Goal: Check status: Check status

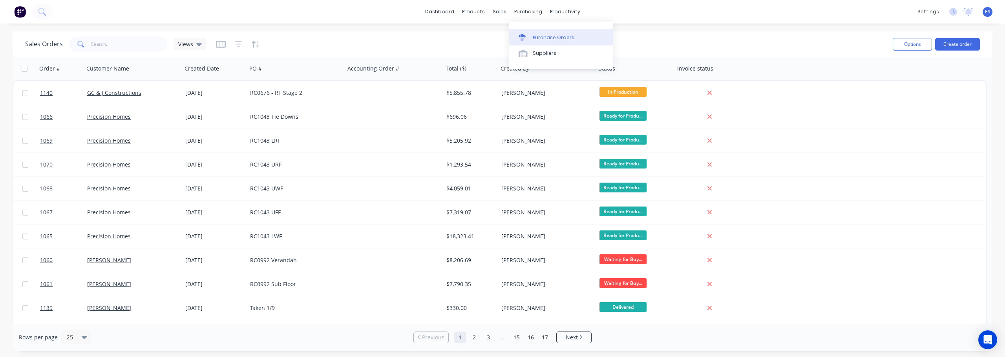
click at [547, 35] on div "Purchase Orders" at bounding box center [553, 37] width 42 height 7
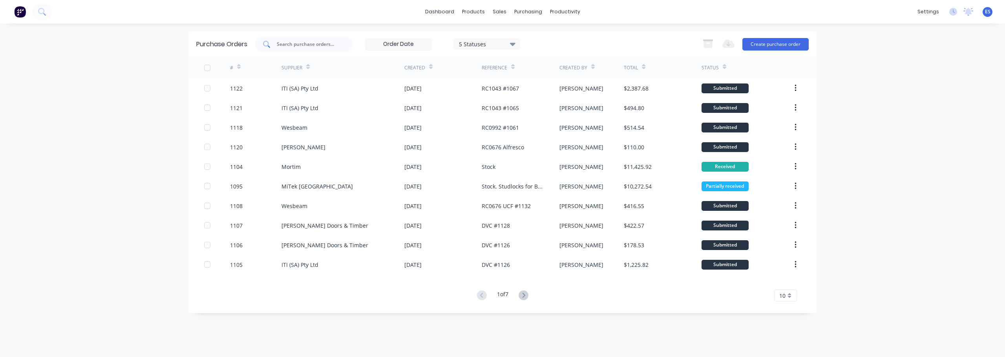
click at [315, 43] on input "text" at bounding box center [308, 44] width 65 height 8
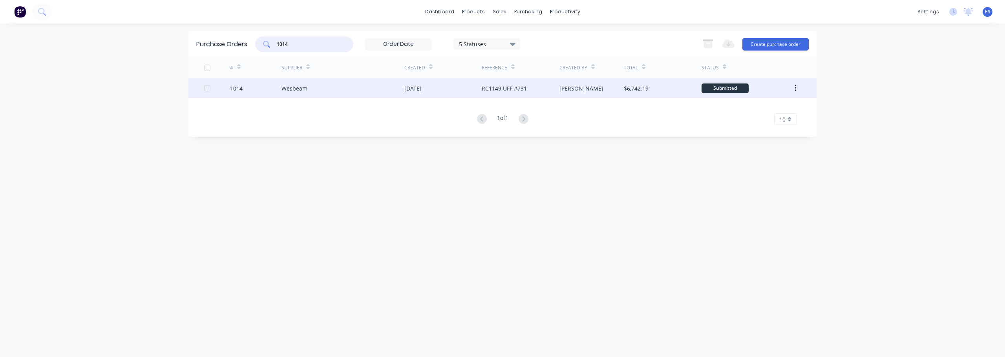
type input "1014"
click at [418, 92] on div "[DATE]" at bounding box center [412, 88] width 17 height 8
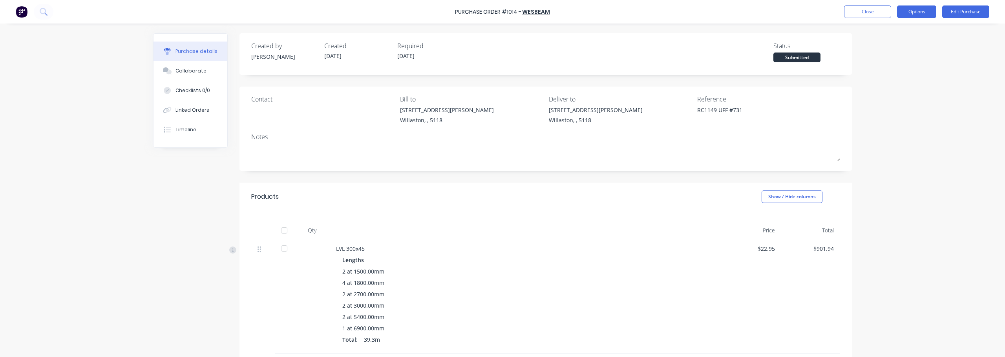
click at [935, 10] on button "Options" at bounding box center [916, 11] width 39 height 13
click at [985, 82] on div "Purchase Order #1014 - Wesbeam Close Options Print / Email Convert to Bill Spli…" at bounding box center [502, 178] width 1005 height 357
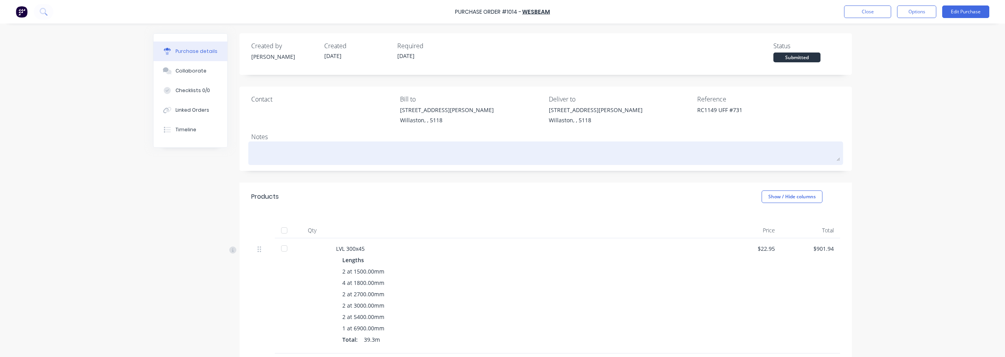
drag, startPoint x: 283, startPoint y: 143, endPoint x: 283, endPoint y: 153, distance: 9.4
click at [283, 144] on div at bounding box center [545, 154] width 589 height 20
click at [283, 153] on textarea at bounding box center [545, 153] width 589 height 18
type textarea "x"
type textarea "2"
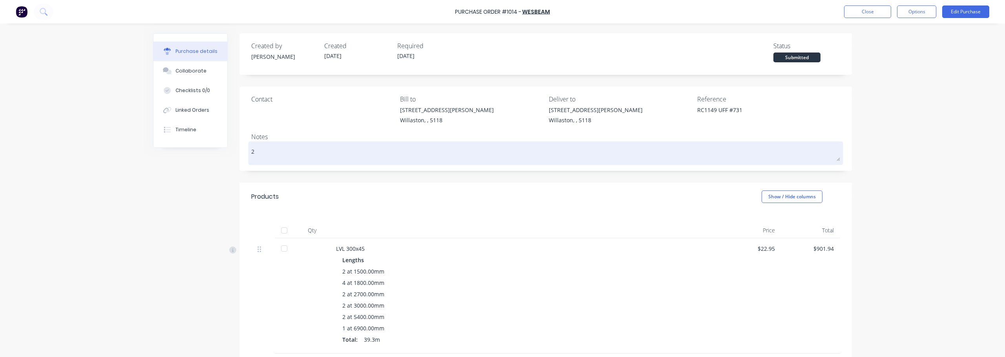
type textarea "x"
type textarea "2/"
type textarea "x"
type textarea "2/0"
type textarea "x"
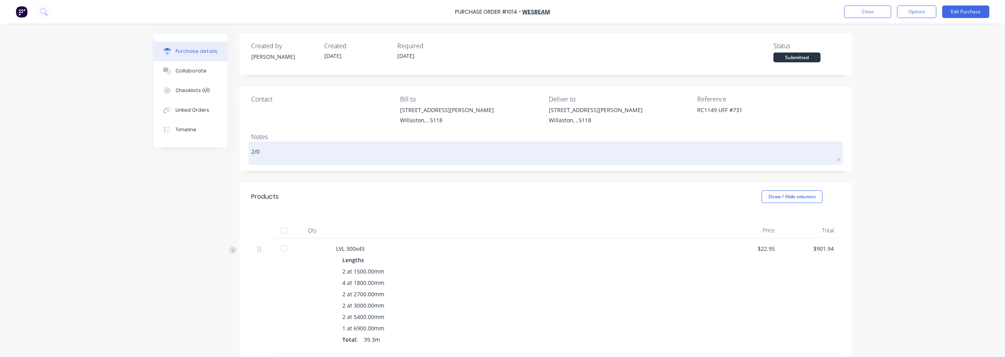
type textarea "2/09"
type textarea "x"
type textarea "2/09"
type textarea "x"
type textarea "2/09 -"
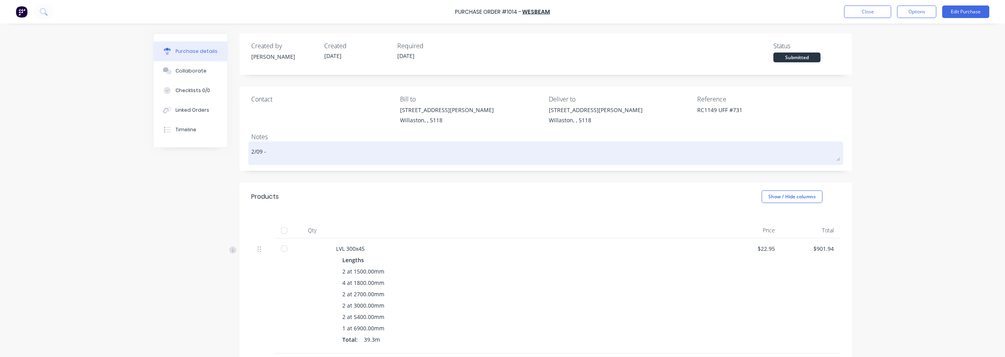
type textarea "x"
type textarea "2/09 -"
type textarea "x"
type textarea "2/09 - r"
type textarea "x"
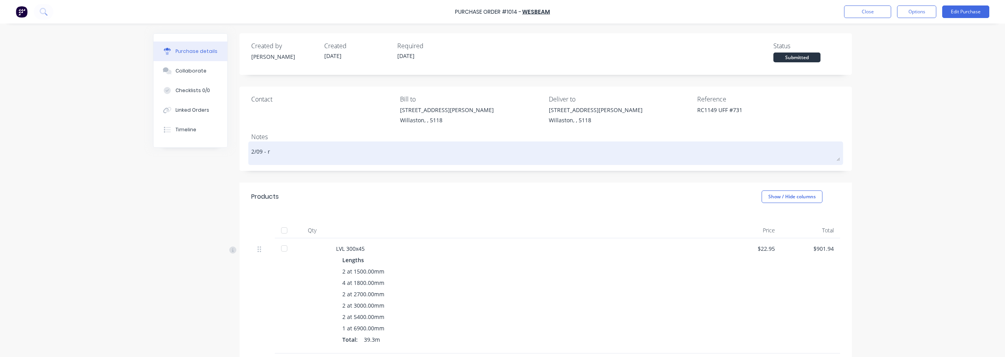
type textarea "2/09 - re"
type textarea "x"
type textarea "2/09 - rec"
type textarea "x"
type textarea "2/09 - reci"
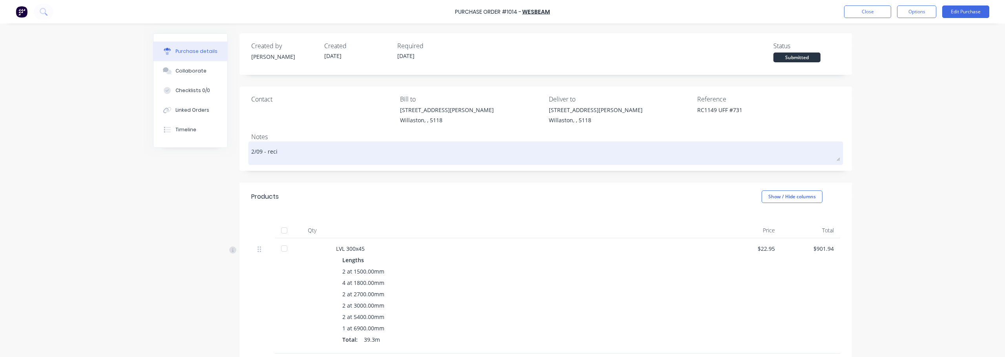
type textarea "x"
type textarea "2/09 - recive"
type textarea "x"
type textarea "2/09 - recived"
type textarea "x"
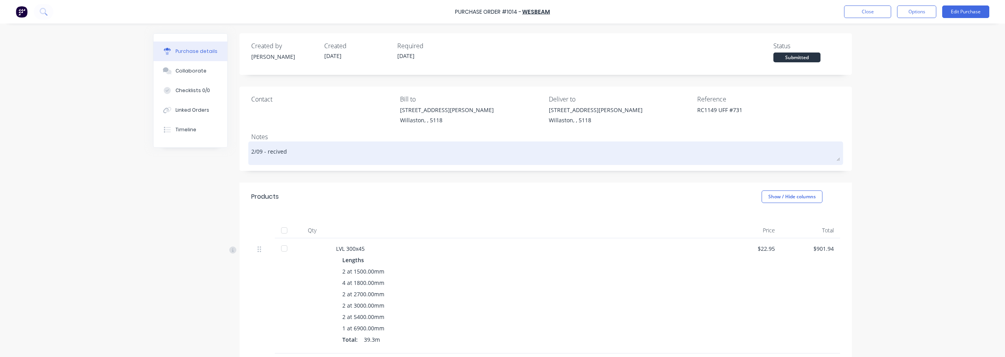
type textarea "2/09 - recived"
type textarea "x"
type textarea "2/09 - recived i"
type textarea "x"
type textarea "2/09 - recived in"
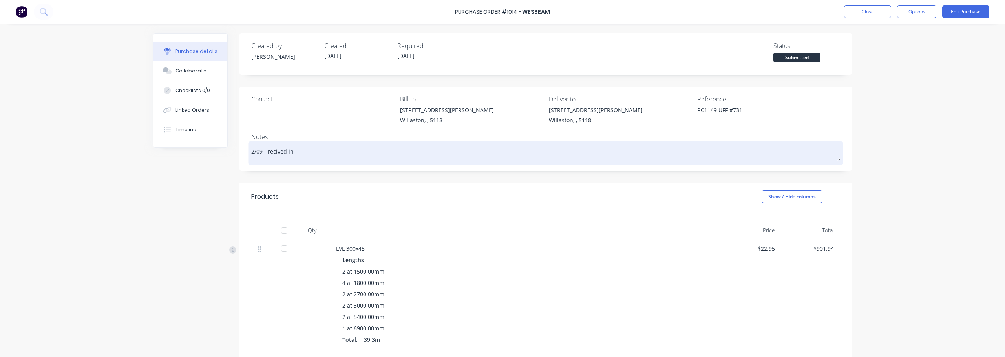
type textarea "x"
type textarea "2/09 - recived in"
type textarea "x"
type textarea "2/09 - recived in"
type textarea "x"
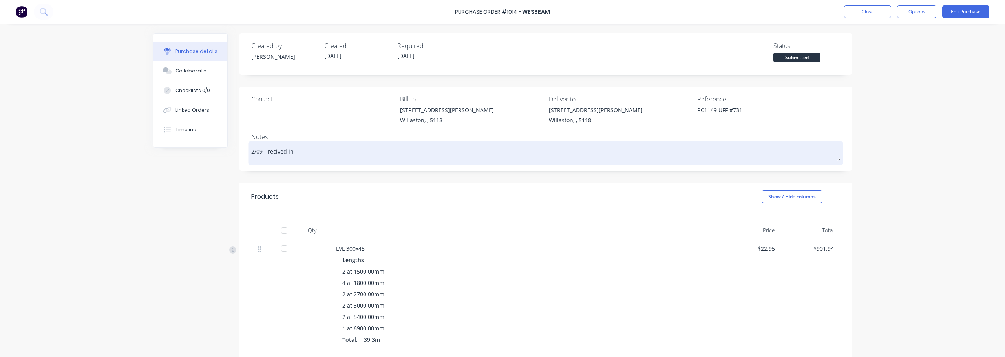
type textarea "2/09 - recived i"
type textarea "x"
type textarea "2/09 - recived"
type textarea "x"
type textarea "2/09 - recived"
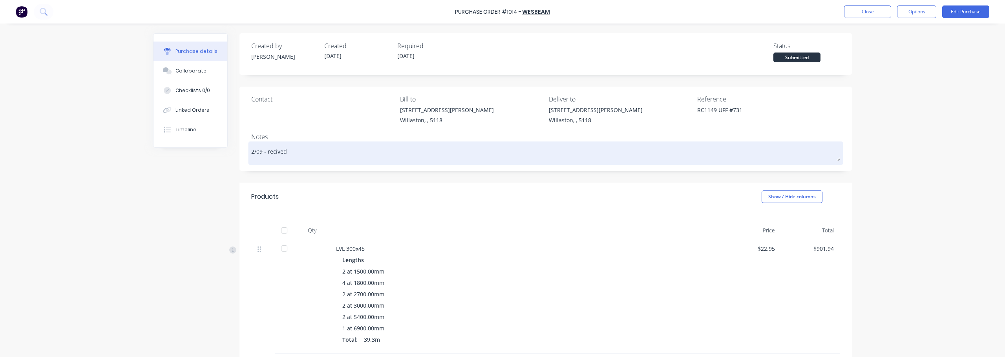
type textarea "x"
type textarea "2/09 - recive"
type textarea "x"
type textarea "2/09 - reciv"
type textarea "x"
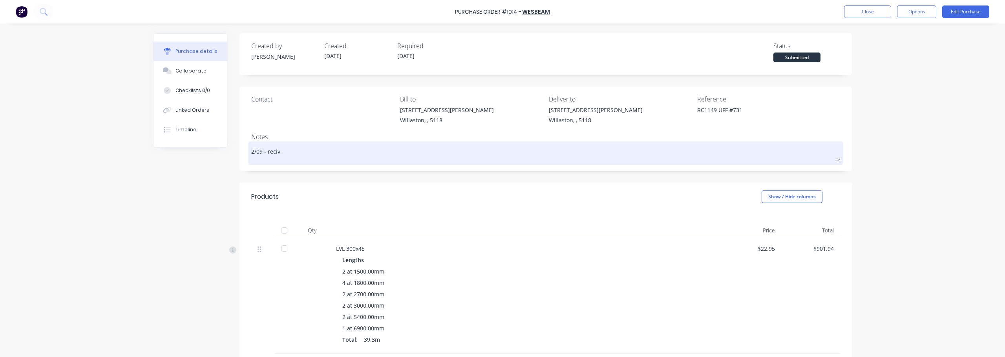
type textarea "2/09 - reci"
type textarea "x"
type textarea "2/09 - rec"
type textarea "x"
type textarea "2/09 - re"
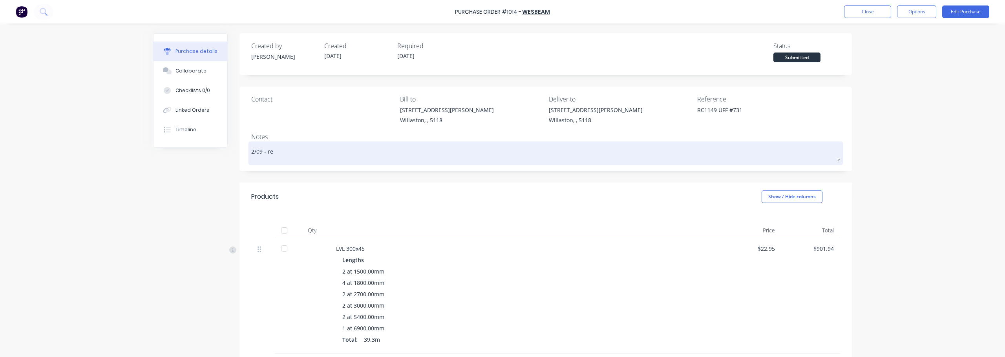
type textarea "x"
type textarea "2/09 - r"
type textarea "x"
type textarea "2/09 -"
type textarea "x"
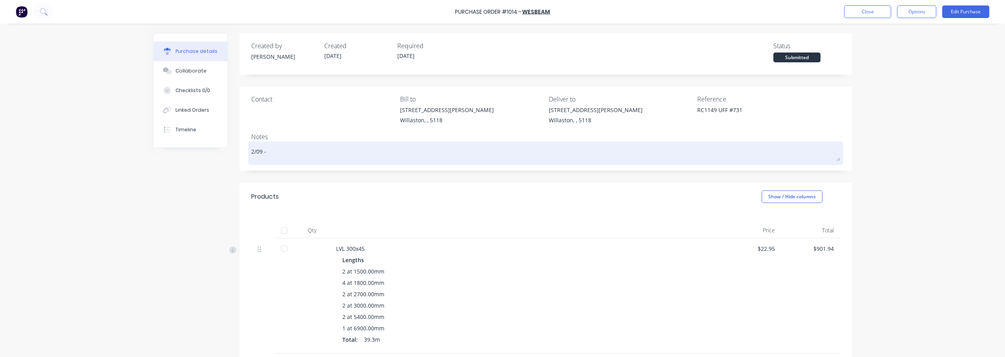
type textarea "2/09 - R"
type textarea "x"
type textarea "2/09 - Re"
type textarea "x"
type textarea "2/09 - Rec"
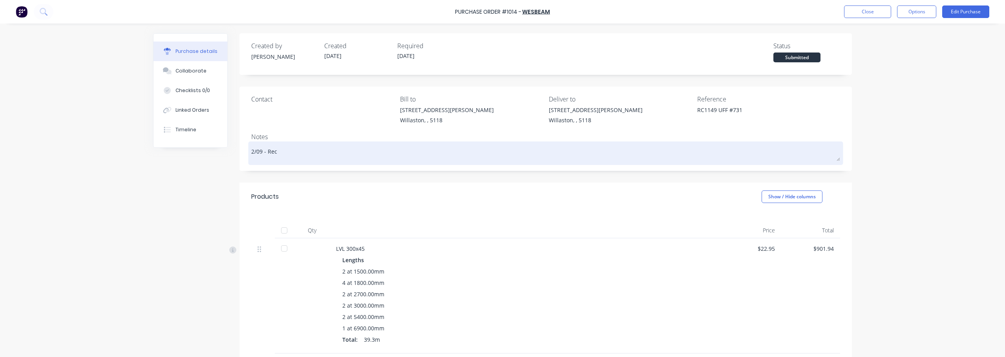
type textarea "x"
type textarea "2/09 - Reci"
type textarea "x"
type textarea "2/09 - [PERSON_NAME]"
type textarea "x"
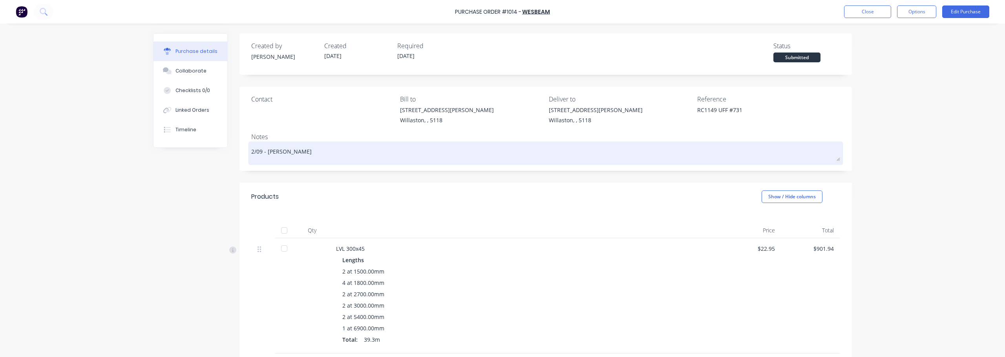
type textarea "2/09 - Reciev"
type textarea "x"
type textarea "2/09 - Recieve"
type textarea "x"
type textarea "2/09 - Recieved"
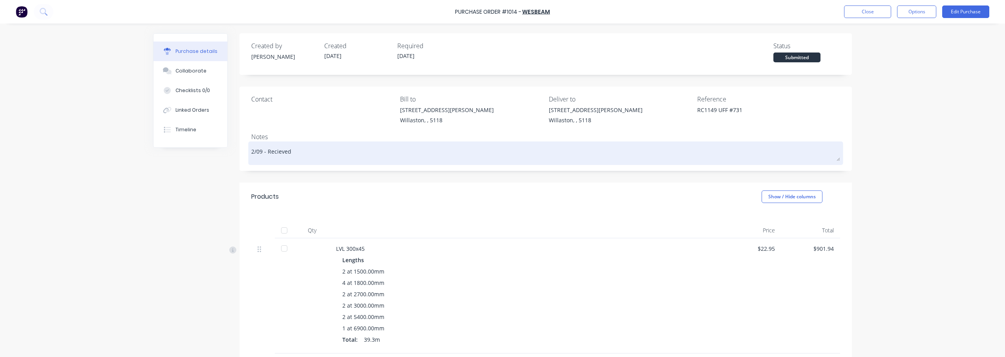
type textarea "x"
type textarea "2/09 - Recieved"
type textarea "x"
type textarea "2/09 - Recieved i"
type textarea "x"
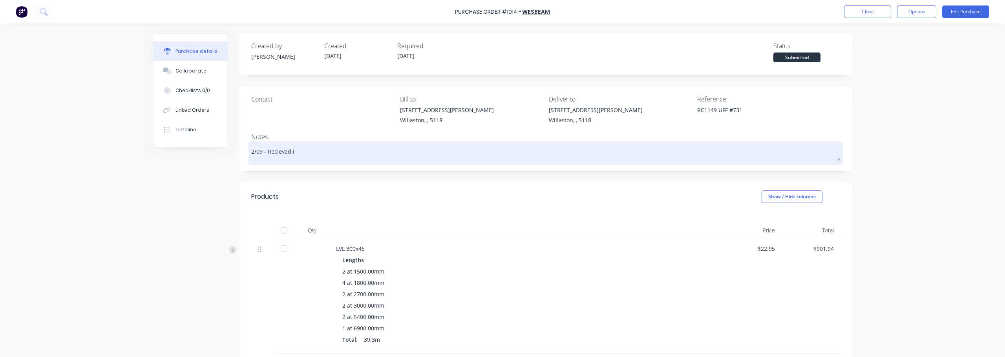
type textarea "2/09 - Recieved in"
type textarea "x"
type textarea "2/09 - Recieved in"
type textarea "x"
type textarea "2/09 - Recieved in F"
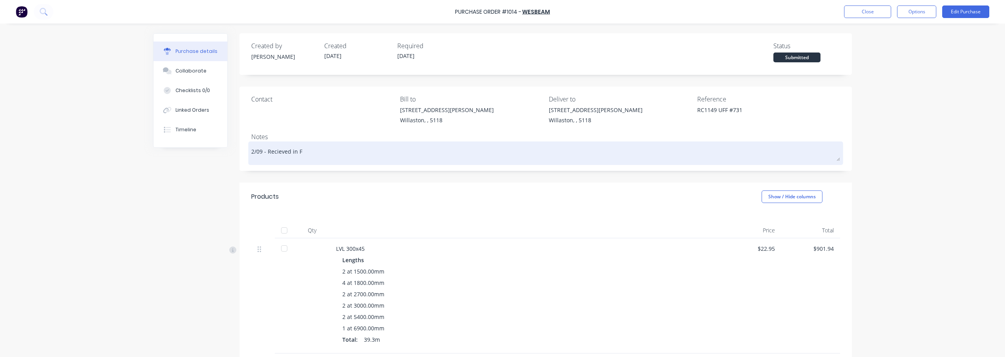
type textarea "x"
type textarea "2/09 - Recieved in Fu"
type textarea "x"
type textarea "2/09 - Recieved in Ful"
type textarea "x"
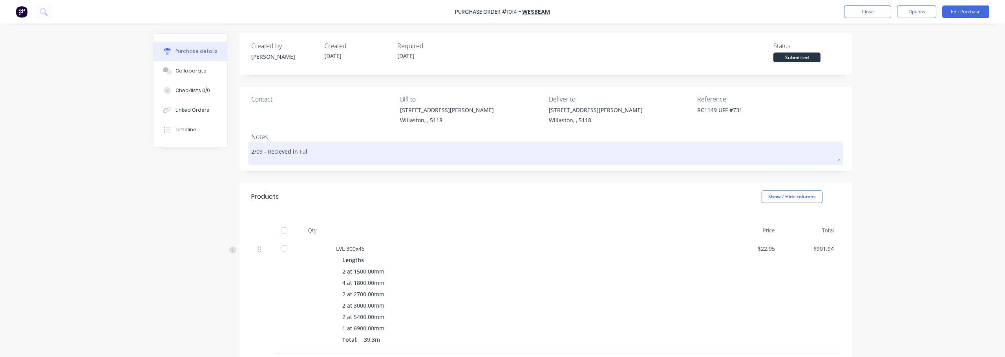
type textarea "2/09 - Recieved in Full"
type textarea "x"
type textarea "2/09 - Recieved in Full"
type textarea "x"
type textarea "2/09 - Recieved in Full E"
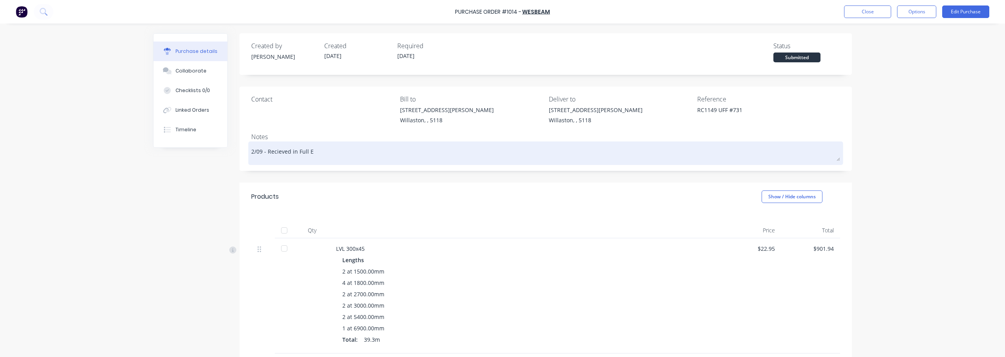
type textarea "x"
type textarea "2/09 - Recieved in Full ES"
type textarea "x"
type textarea "2/09 - Received in Full ES"
click at [345, 152] on textarea "2/09 - Received in Full ES" at bounding box center [545, 153] width 589 height 18
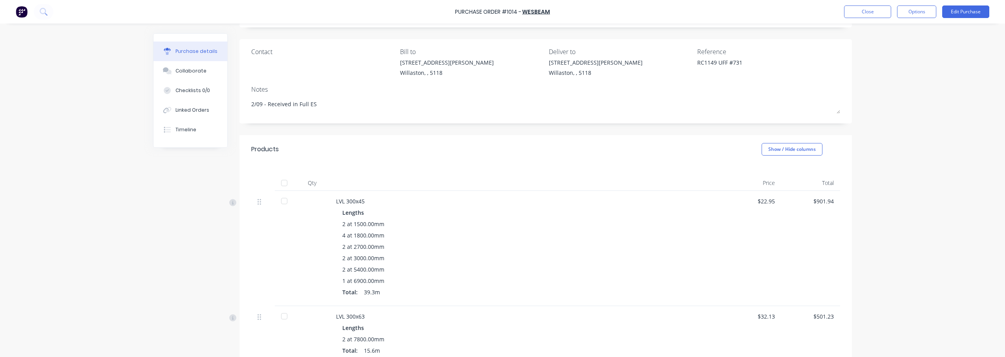
scroll to position [118, 0]
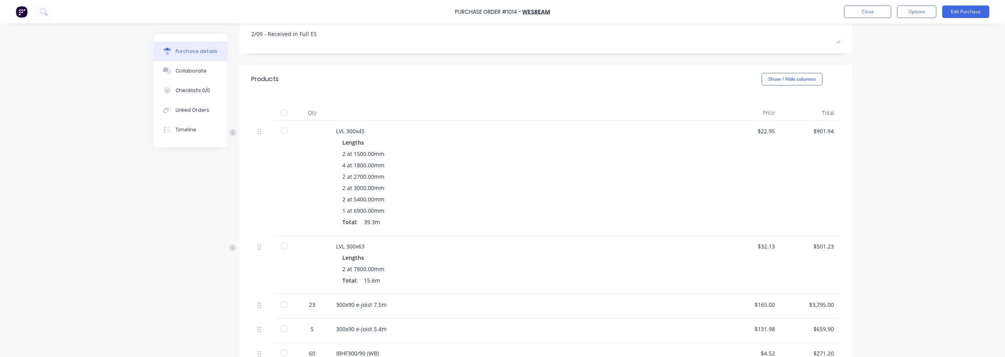
click at [283, 133] on div at bounding box center [284, 131] width 16 height 16
click at [282, 244] on div at bounding box center [284, 247] width 16 height 16
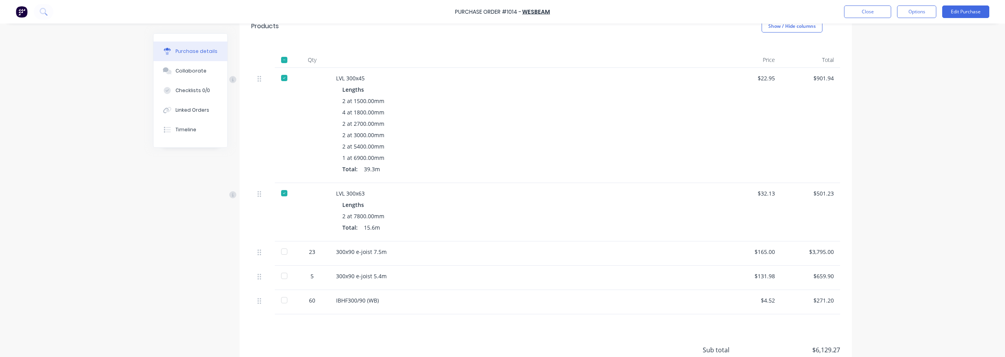
scroll to position [235, 0]
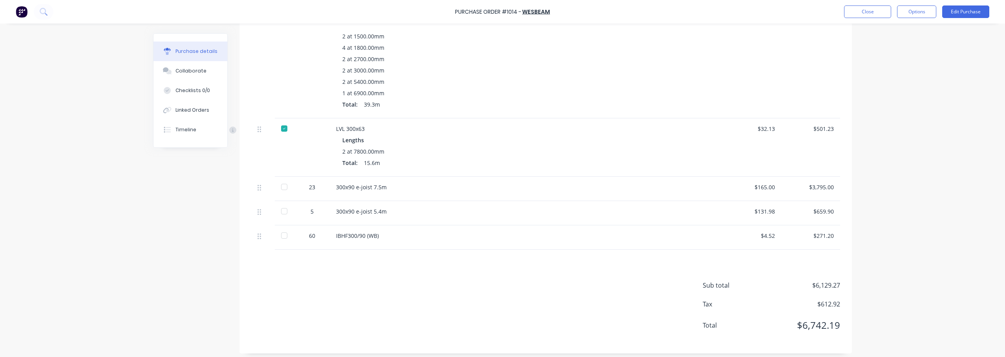
click at [281, 188] on div at bounding box center [284, 187] width 16 height 16
drag, startPoint x: 284, startPoint y: 215, endPoint x: 285, endPoint y: 222, distance: 6.8
click at [284, 216] on div at bounding box center [284, 212] width 16 height 16
click at [284, 235] on div at bounding box center [284, 236] width 16 height 16
type textarea "x"
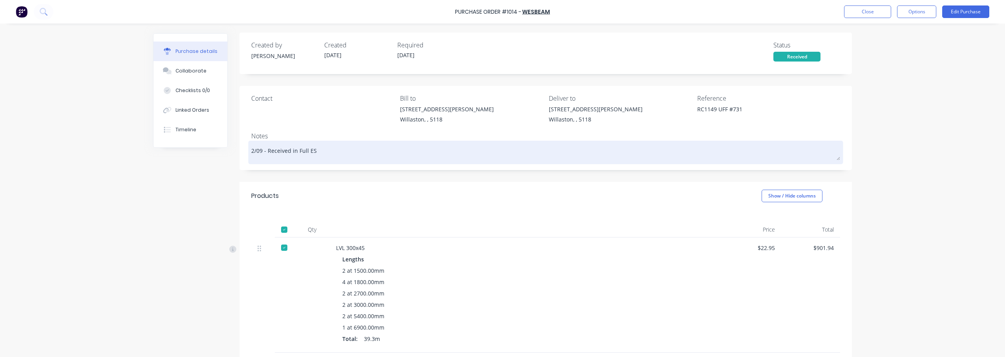
scroll to position [0, 0]
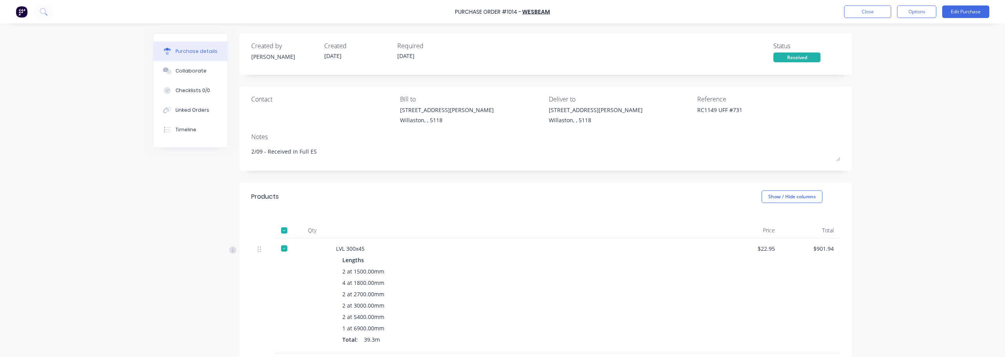
type textarea "2/09 - Received in Full ES"
type textarea "x"
type textarea "2/09 - Received in Full ES"
click at [810, 59] on div "Received" at bounding box center [796, 58] width 47 height 10
click at [869, 18] on button "Close" at bounding box center [867, 11] width 47 height 13
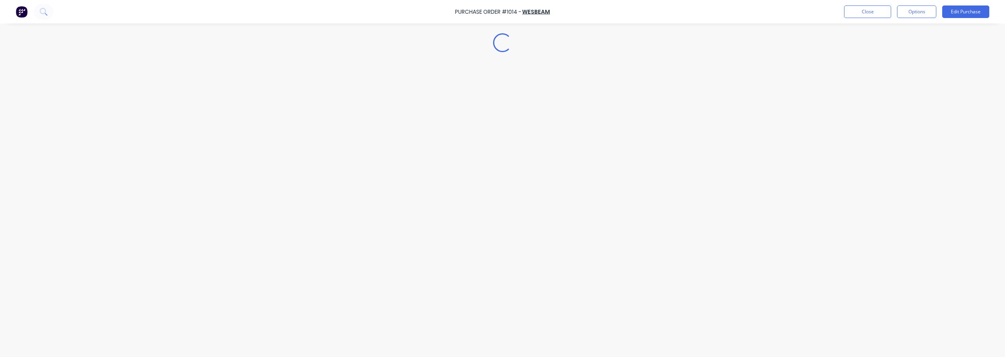
type textarea "x"
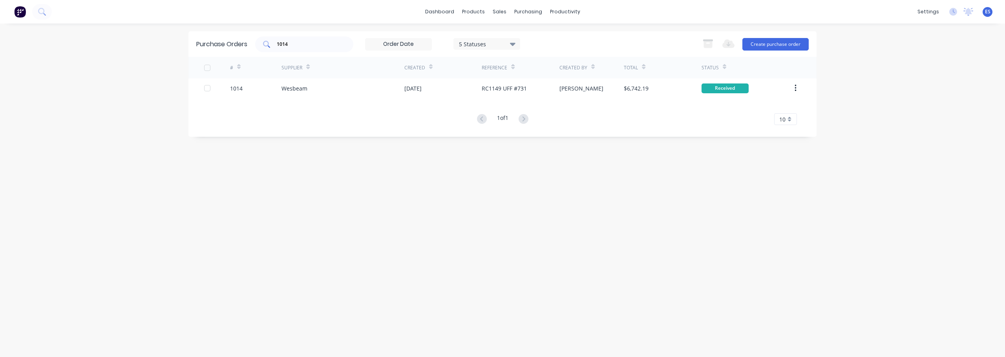
click at [303, 38] on div "1014" at bounding box center [304, 44] width 98 height 16
type input "1"
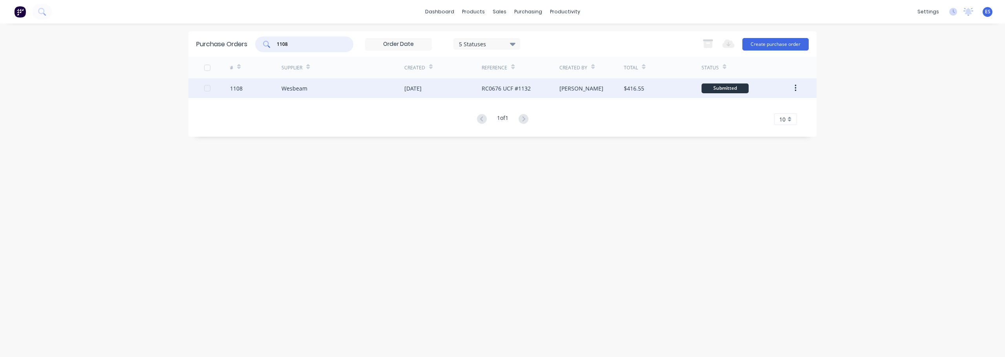
type input "1108"
click at [504, 91] on div "RC0676 UCF #1132" at bounding box center [505, 88] width 49 height 8
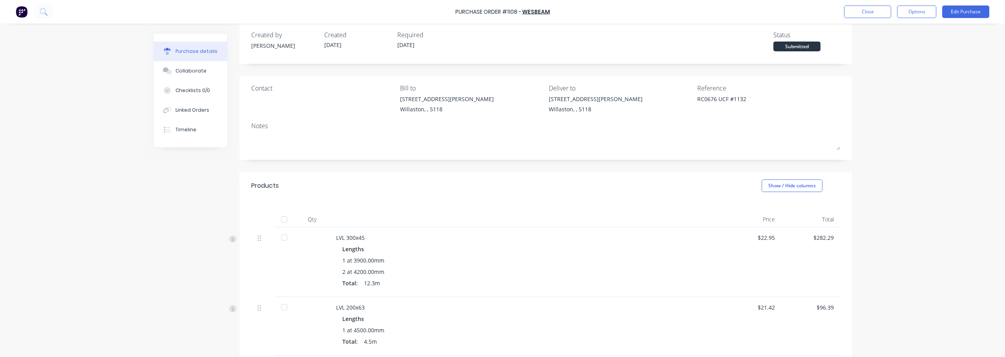
scroll to position [4, 0]
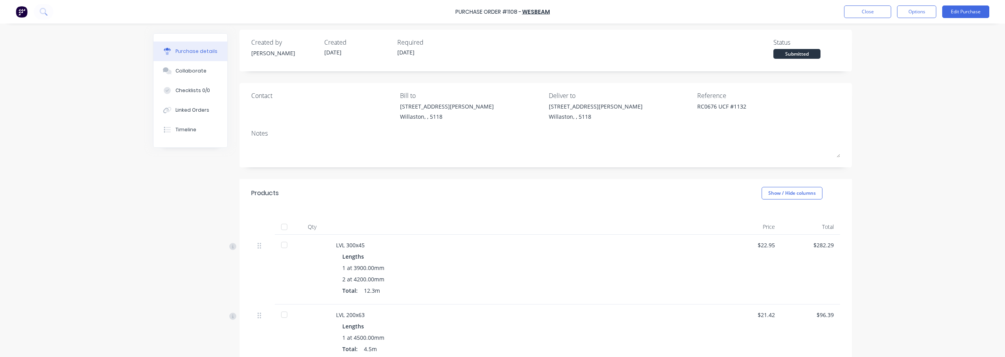
click at [796, 53] on div "Submitted" at bounding box center [796, 54] width 47 height 10
click at [799, 57] on div "Submitted" at bounding box center [796, 54] width 47 height 10
click at [903, 18] on button "Options" at bounding box center [916, 11] width 39 height 13
click at [961, 11] on button "Edit Purchase" at bounding box center [965, 11] width 47 height 13
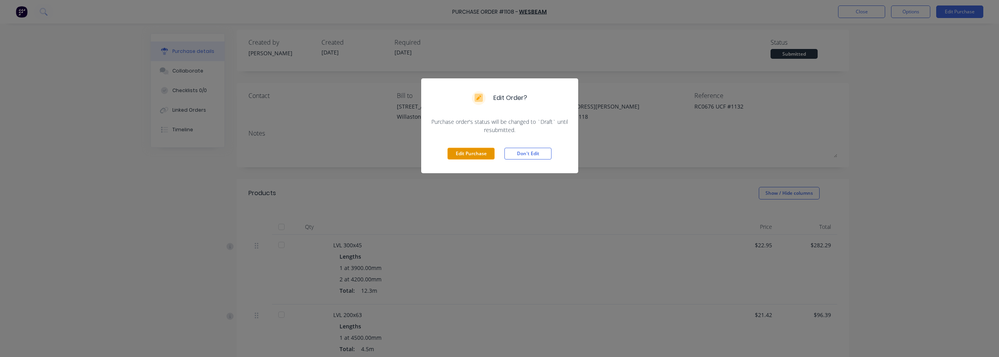
click at [483, 157] on button "Edit Purchase" at bounding box center [470, 154] width 47 height 12
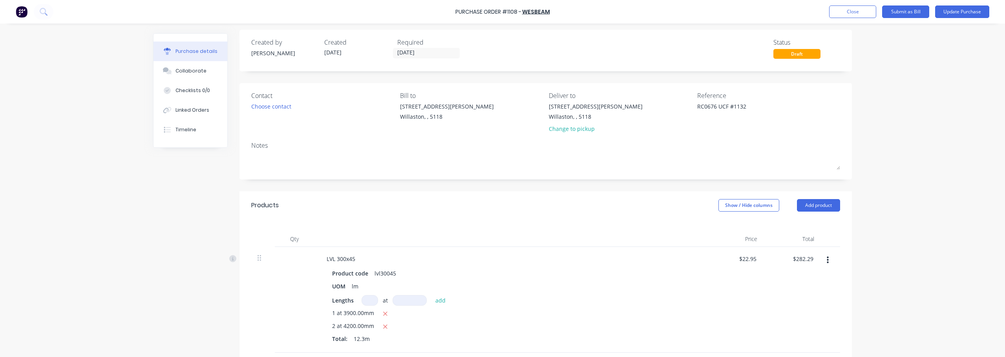
click at [804, 55] on div "Draft" at bounding box center [796, 54] width 47 height 10
click at [855, 15] on button "Close" at bounding box center [852, 11] width 47 height 13
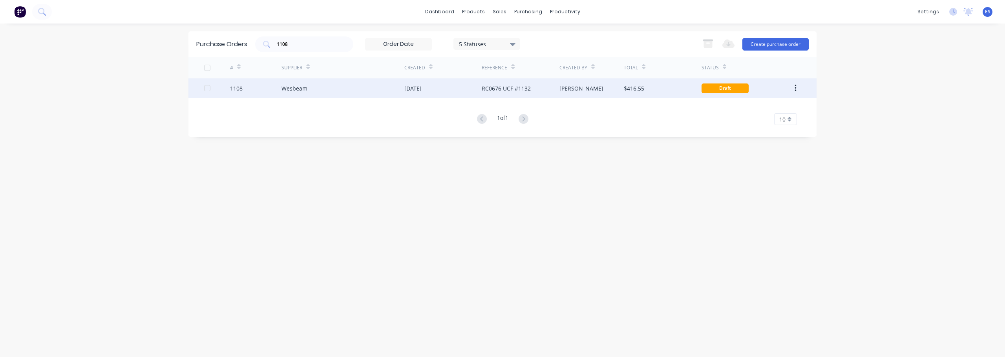
click at [725, 89] on div "Draft" at bounding box center [724, 89] width 47 height 10
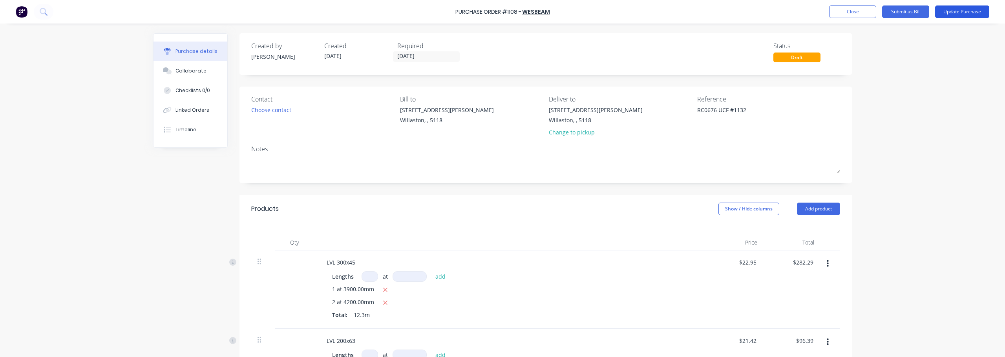
click at [986, 10] on button "Update Purchase" at bounding box center [962, 11] width 54 height 13
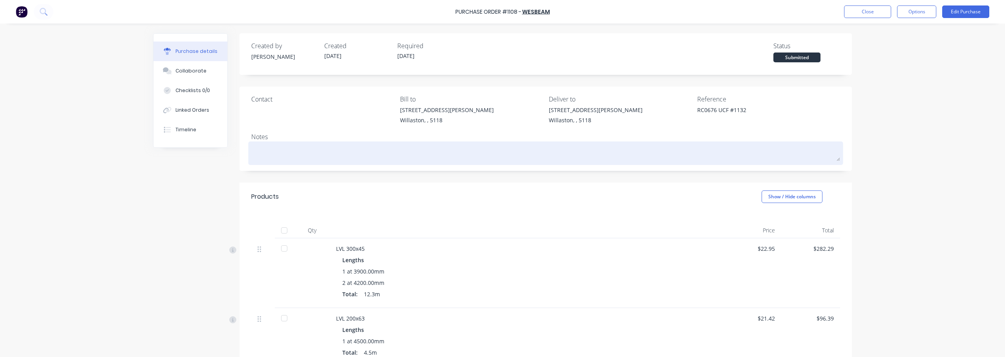
click at [400, 157] on textarea at bounding box center [545, 153] width 589 height 18
type textarea "x"
type textarea "1"
type textarea "x"
type textarea "2"
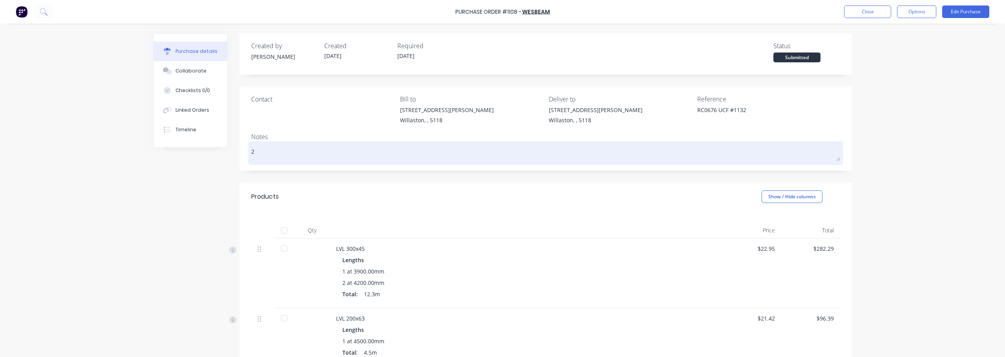
type textarea "x"
type textarea "2-"
type textarea "x"
type textarea "2-0"
type textarea "x"
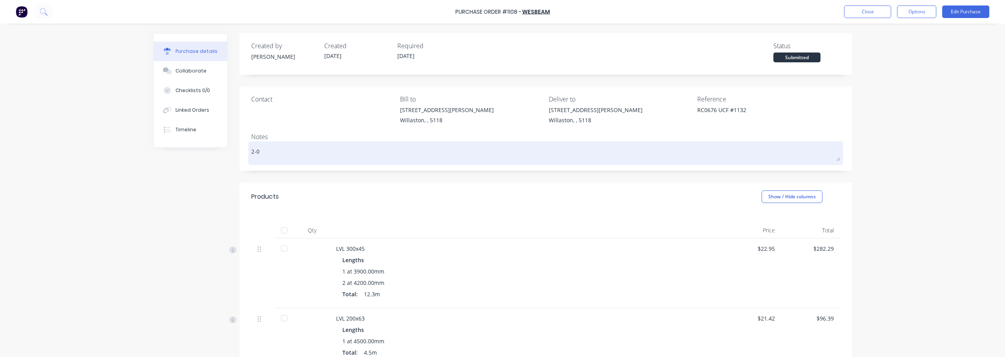
type textarea "2-09"
type textarea "x"
type textarea "2-09"
type textarea "x"
type textarea "2-09 -"
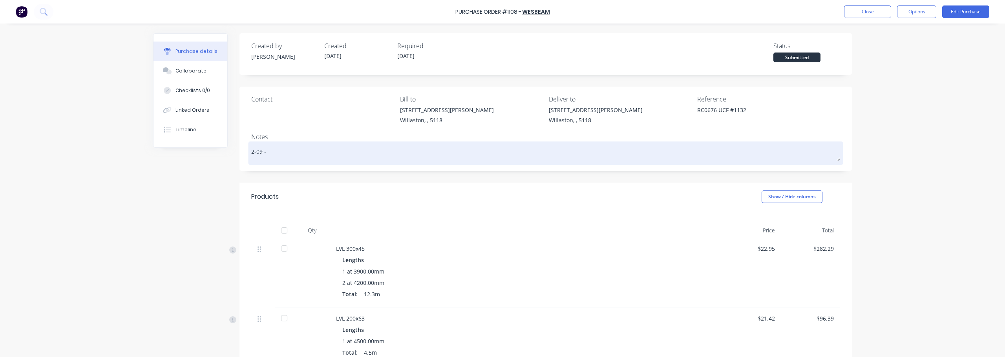
type textarea "x"
type textarea "2-09 -"
type textarea "x"
type textarea "2-09 - r"
type textarea "x"
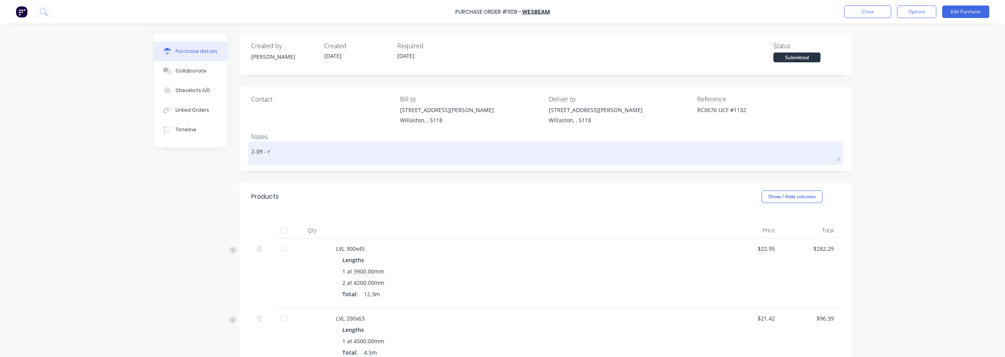
type textarea "2-09 - re"
type textarea "x"
type textarea "2-09 - rec"
type textarea "x"
type textarea "2-09 - re"
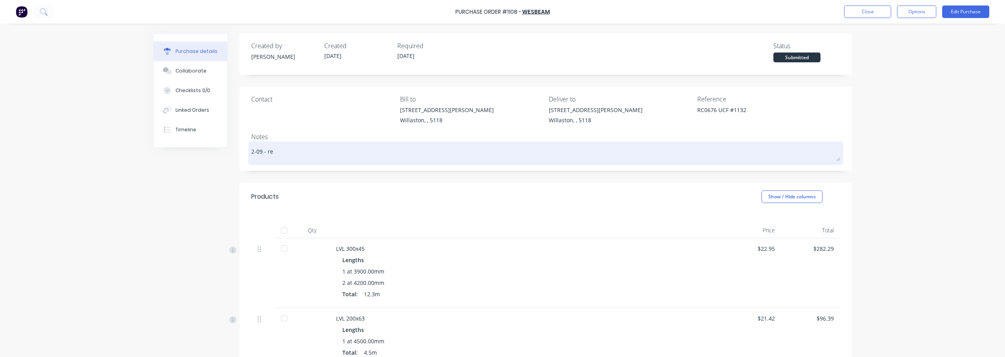
type textarea "x"
type textarea "2-09 - r"
type textarea "x"
type textarea "2-09 -"
type textarea "x"
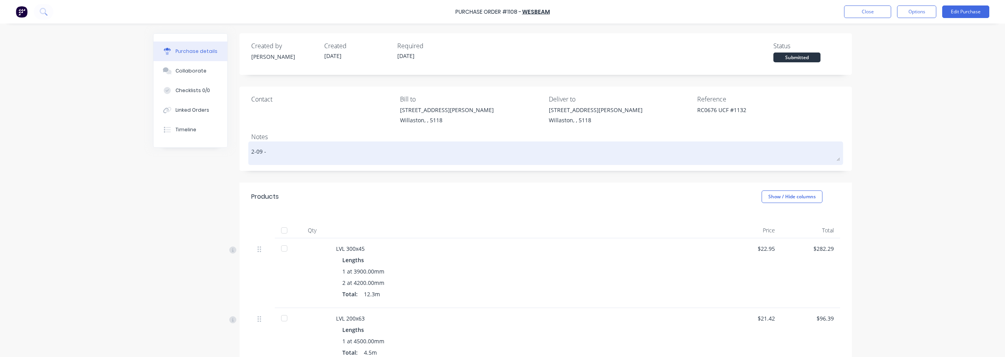
type textarea "2-09 - R"
type textarea "x"
type textarea "2-09 - Re"
type textarea "x"
type textarea "2-09 - Rec"
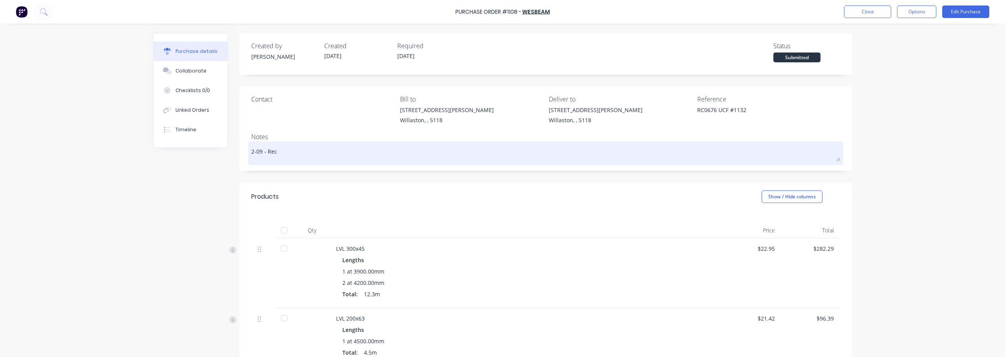
type textarea "x"
type textarea "2-09 - Reci"
type textarea "x"
type textarea "2-09 - Reciv"
type textarea "x"
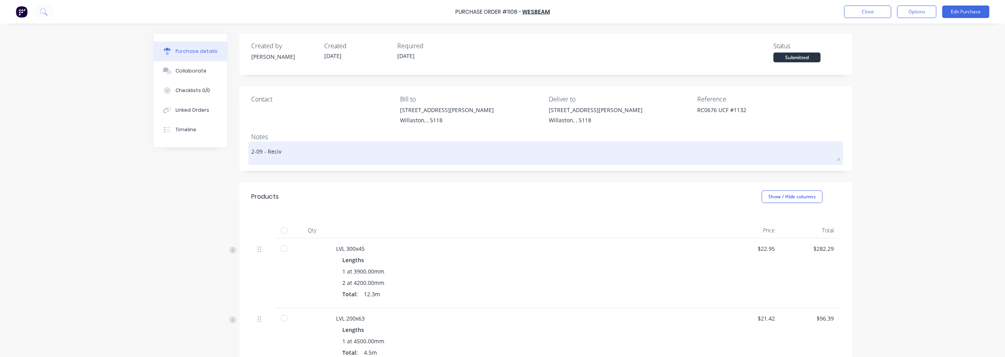
type textarea "2-09 - Recive"
type textarea "x"
type textarea "2-09 - Recived"
type textarea "x"
type textarea "2-09 - Recived"
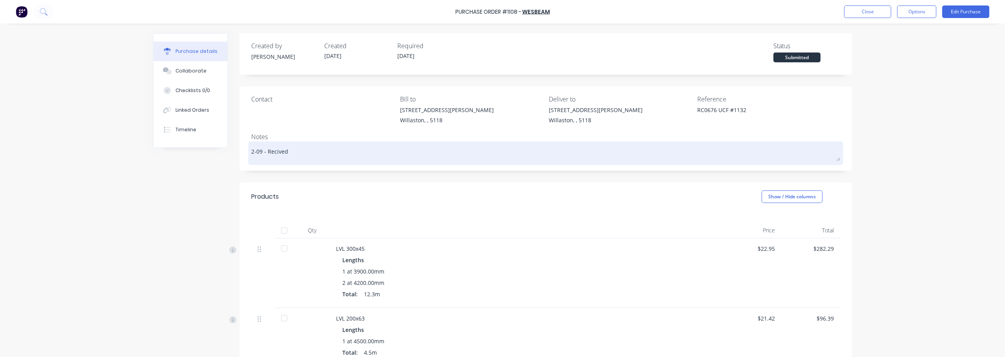
type textarea "x"
type textarea "2-09 - Recived i"
type textarea "x"
type textarea "2-09 - Recived in"
type textarea "x"
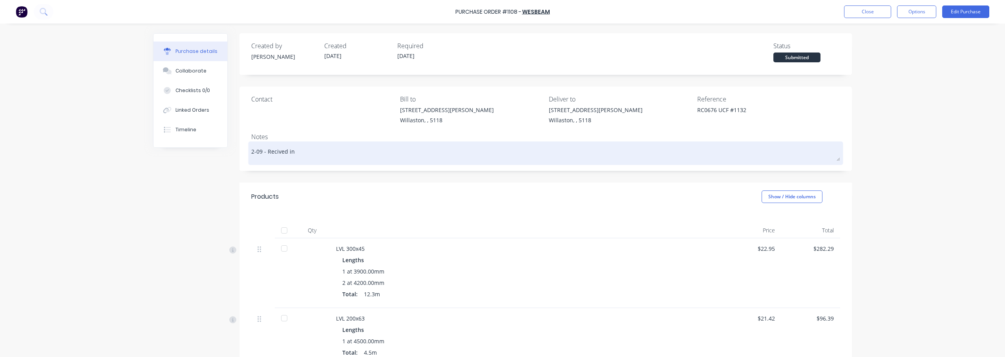
type textarea "2-09 - Recived in"
type textarea "x"
type textarea "2-09 - Recived in"
type textarea "x"
type textarea "2-09 - Recived i"
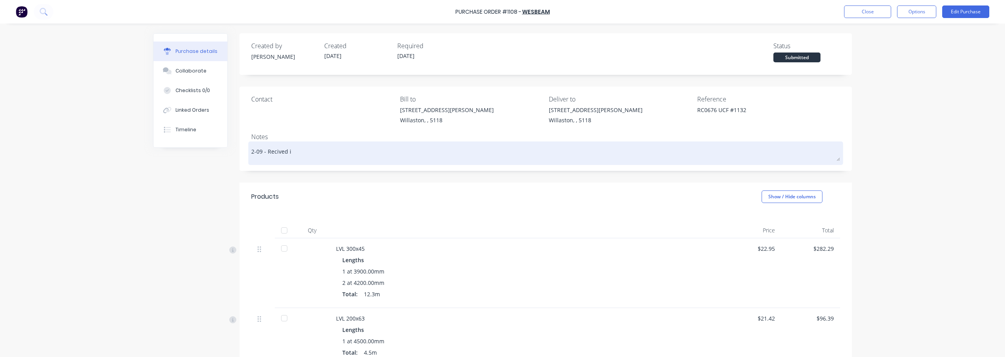
type textarea "x"
type textarea "2-09 - Recived"
type textarea "x"
type textarea "2-09 - Recived"
type textarea "x"
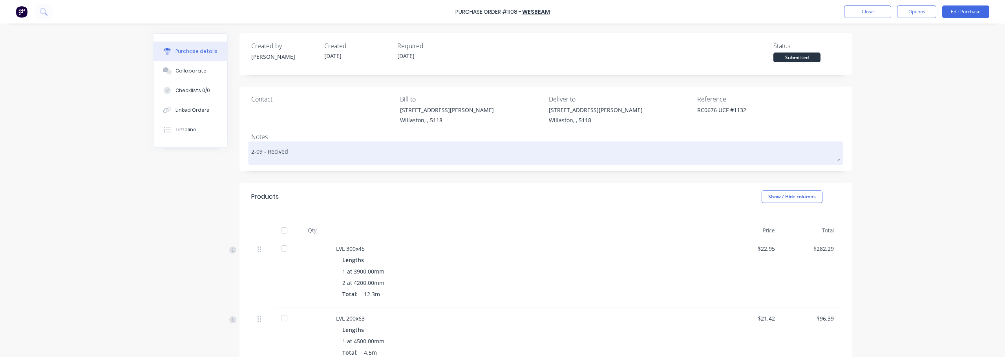
type textarea "2-09 - Recive"
type textarea "x"
type textarea "2-09 - Reciv"
type textarea "x"
type textarea "2-09 - Reci"
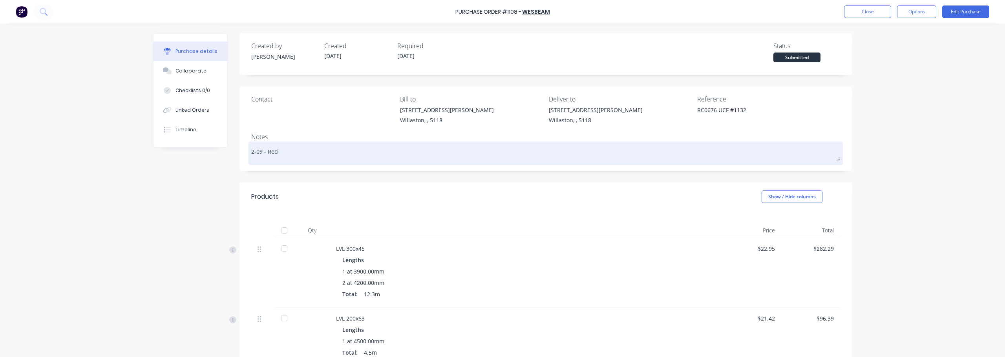
type textarea "x"
type textarea "2-09 - [PERSON_NAME]"
type textarea "x"
type textarea "2-09 - Reciev"
type textarea "x"
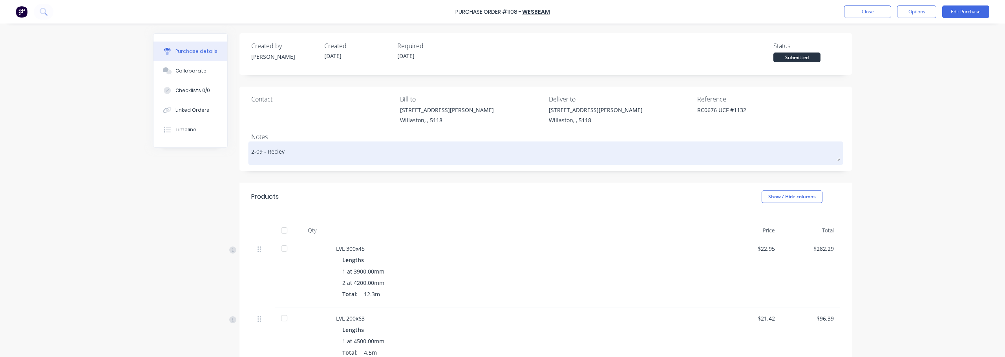
type textarea "2-09 - Recieve"
type textarea "x"
type textarea "2-09 - Recieved"
type textarea "x"
type textarea "2-09 - Recieved"
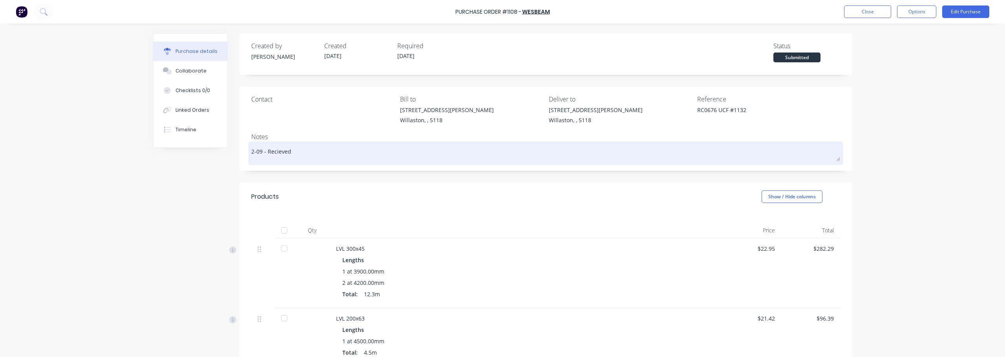
type textarea "x"
type textarea "2-09 - Recieved i"
type textarea "x"
type textarea "2-09 - Recieved in"
type textarea "x"
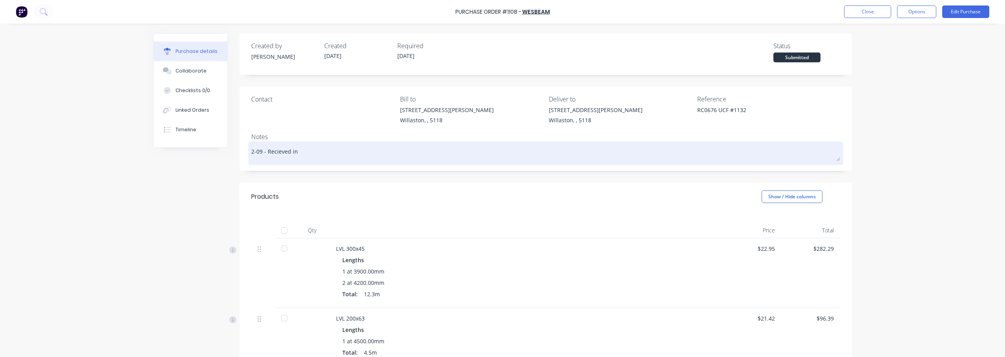
type textarea "2-09 - Recieved in"
type textarea "x"
type textarea "2-09 - Recieved in f"
type textarea "x"
type textarea "2-09 - Recieved in fu"
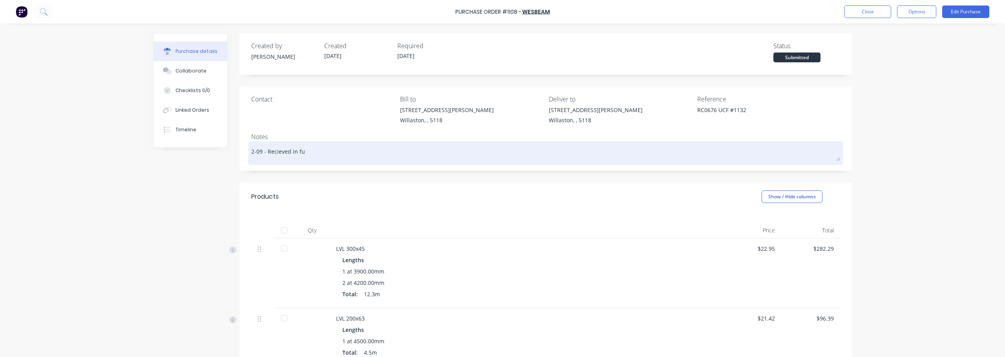
type textarea "x"
type textarea "2-09 - Recieved in ful"
type textarea "x"
type textarea "2-09 - Recieved in full"
type textarea "x"
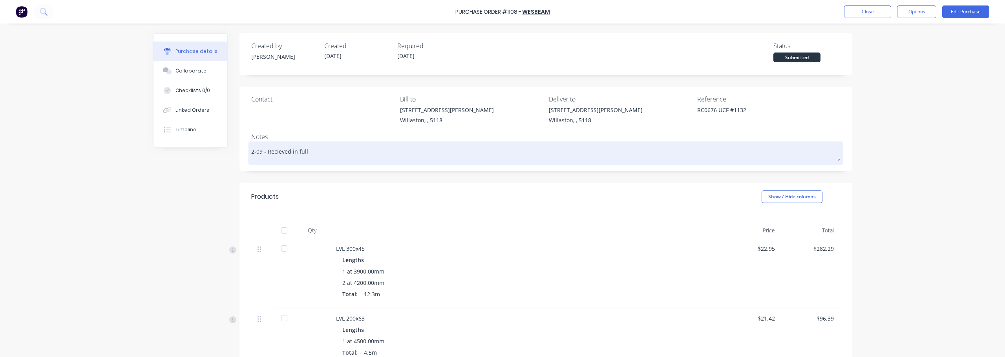
type textarea "2-09 - Recieved in full"
type textarea "x"
type textarea "2-09 - Recieved in full E"
type textarea "x"
type textarea "2-09 - Recieved in full ES"
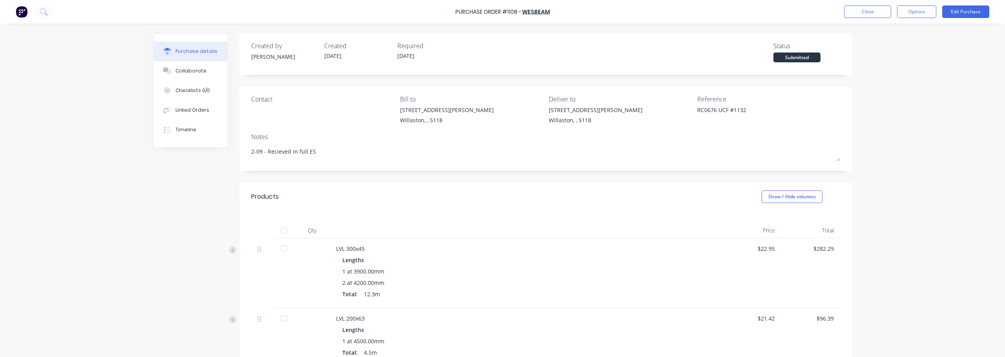
click at [283, 250] on div at bounding box center [284, 249] width 16 height 16
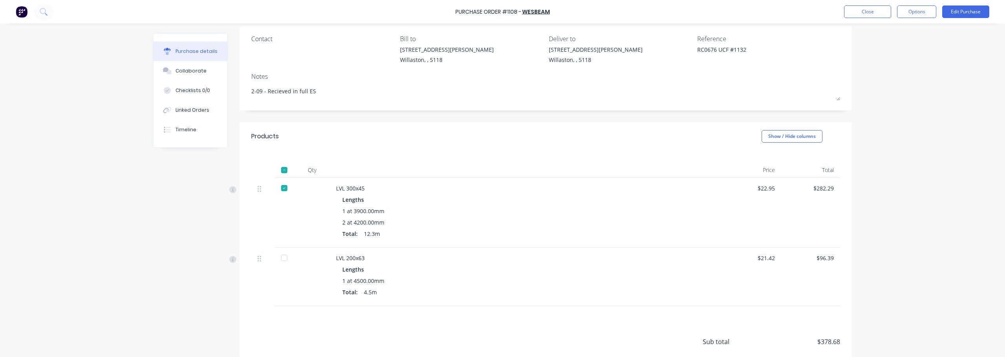
scroll to position [78, 0]
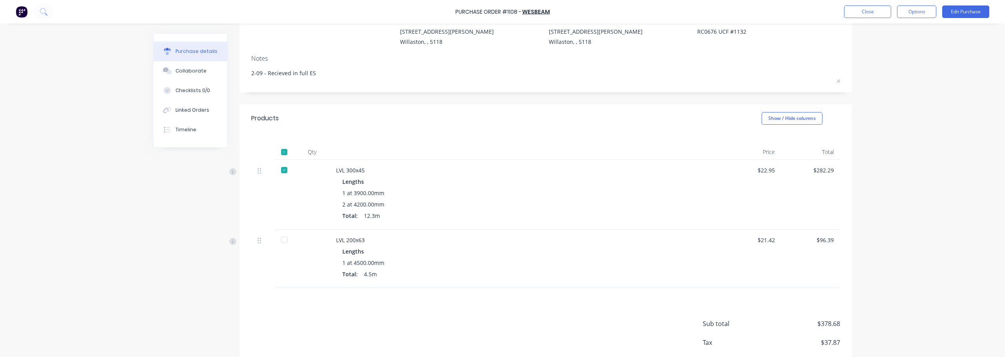
click at [276, 242] on div at bounding box center [284, 240] width 16 height 16
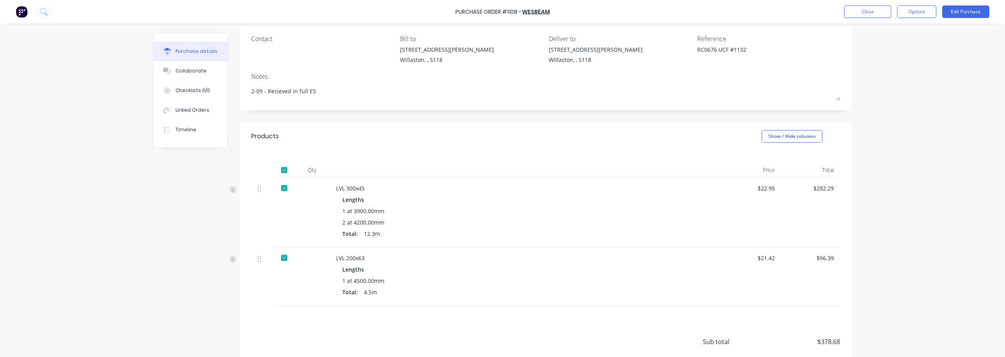
scroll to position [0, 0]
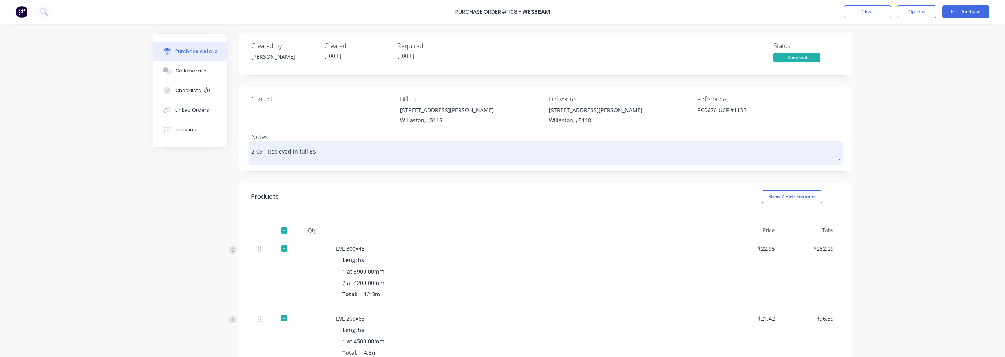
type textarea "x"
click at [401, 157] on textarea "2-09 - Received in full ES" at bounding box center [545, 153] width 589 height 18
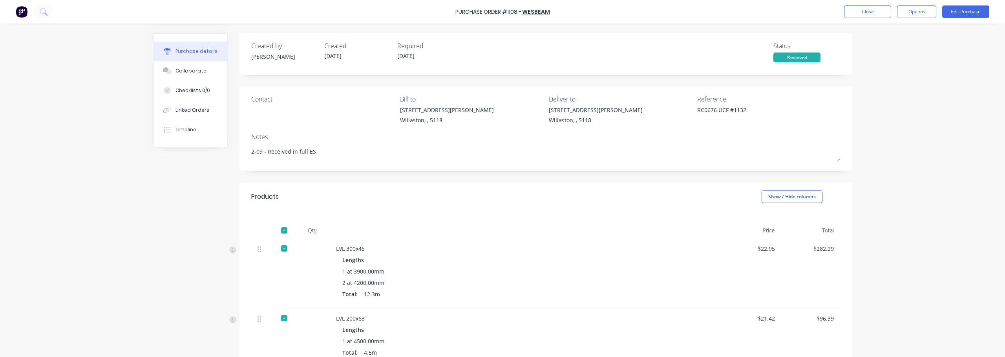
drag, startPoint x: 913, startPoint y: 109, endPoint x: 906, endPoint y: 58, distance: 50.7
click at [914, 106] on div "Purchase Order #1108 - Wesbeam Close Options Edit Purchase Purchase details Col…" at bounding box center [502, 178] width 1005 height 357
click at [877, 17] on button "Close" at bounding box center [867, 11] width 47 height 13
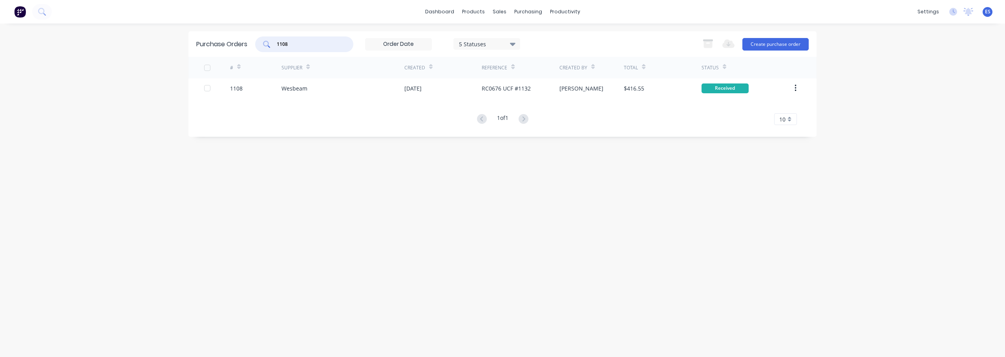
click at [310, 46] on input "1108" at bounding box center [308, 44] width 65 height 8
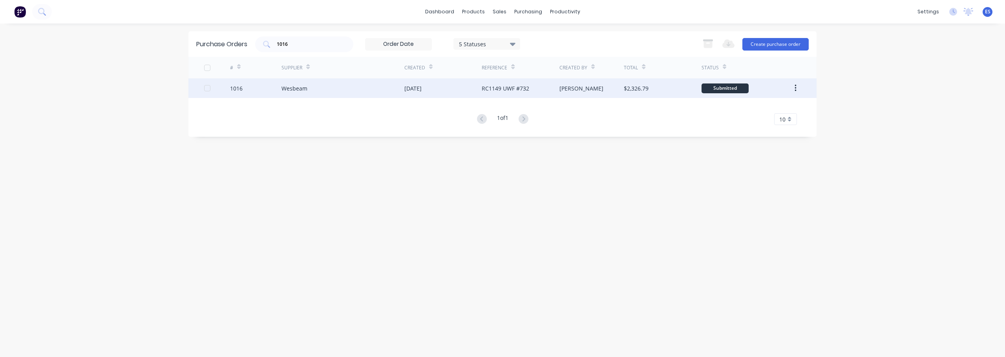
click at [502, 89] on div "RC1149 UWF #732" at bounding box center [504, 88] width 47 height 8
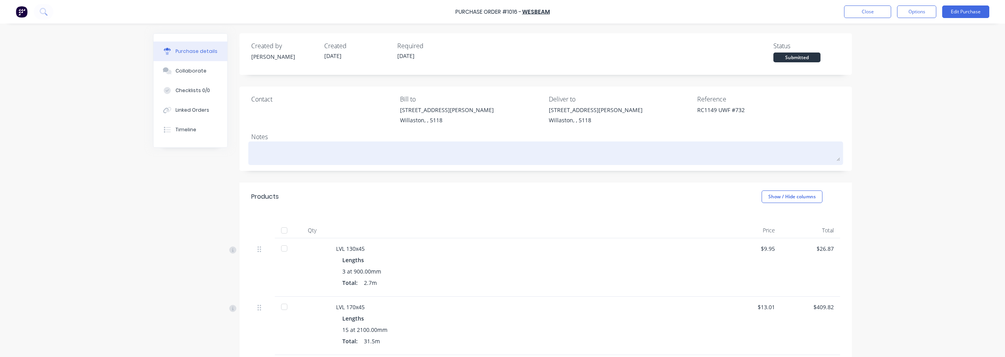
click at [296, 147] on textarea at bounding box center [545, 153] width 589 height 18
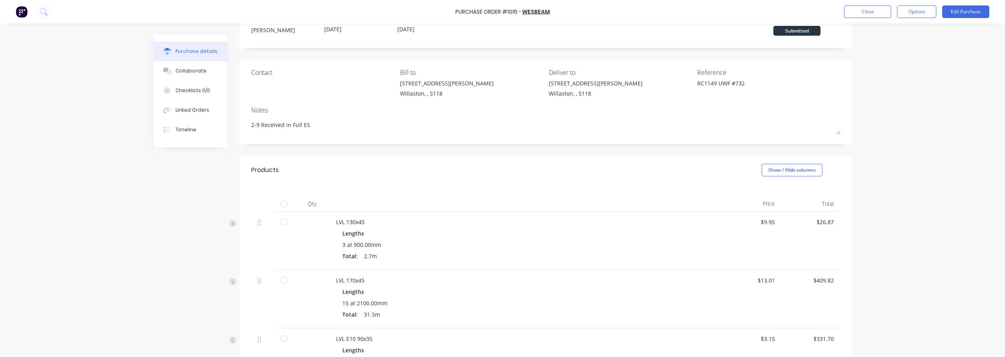
scroll to position [78, 0]
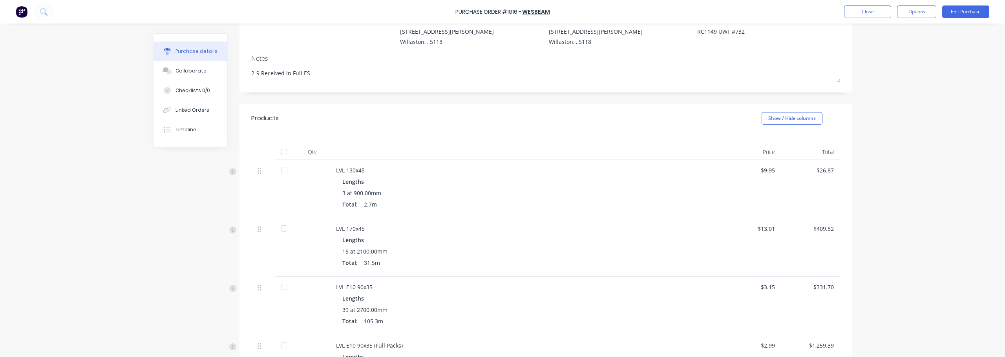
click at [282, 170] on div at bounding box center [284, 170] width 16 height 16
click at [284, 226] on div at bounding box center [284, 229] width 16 height 16
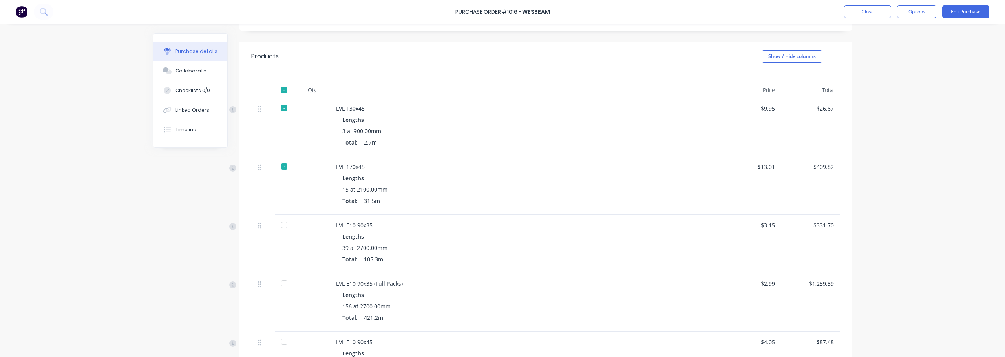
scroll to position [275, 0]
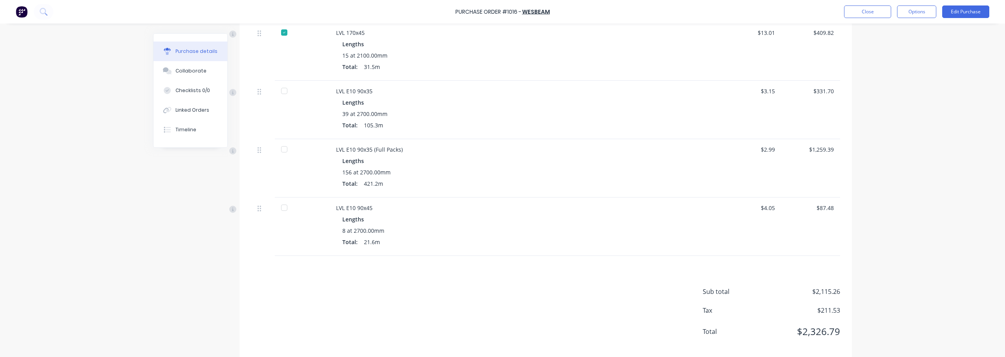
click at [286, 93] on div at bounding box center [284, 91] width 16 height 16
click at [286, 143] on div at bounding box center [284, 150] width 16 height 16
click at [285, 208] on div at bounding box center [284, 208] width 16 height 16
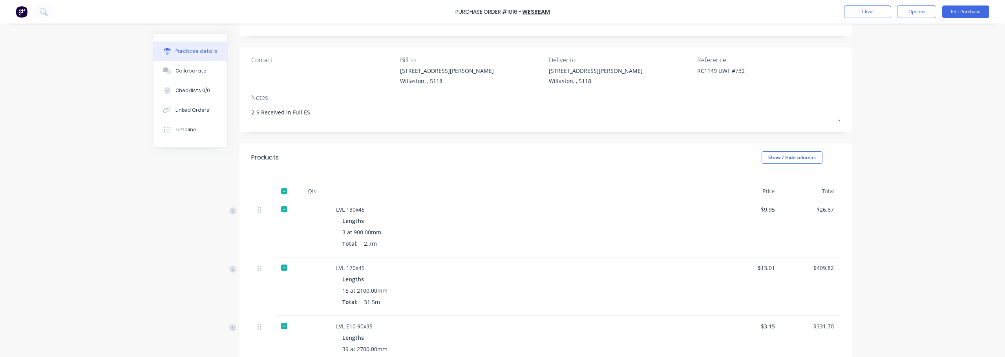
scroll to position [0, 0]
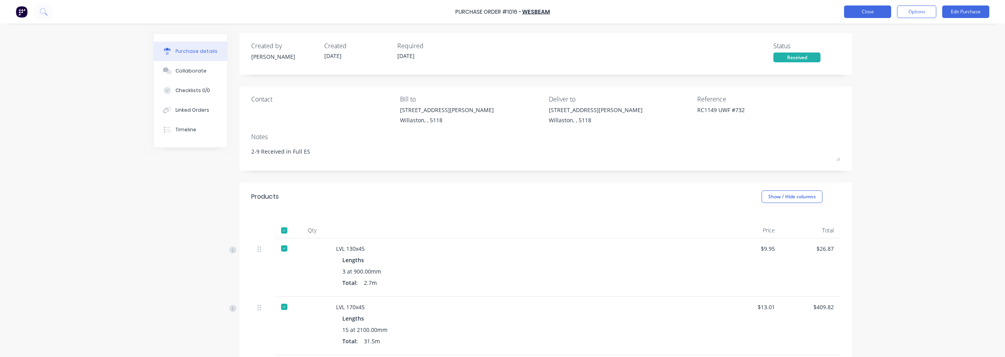
click at [878, 14] on button "Close" at bounding box center [867, 11] width 47 height 13
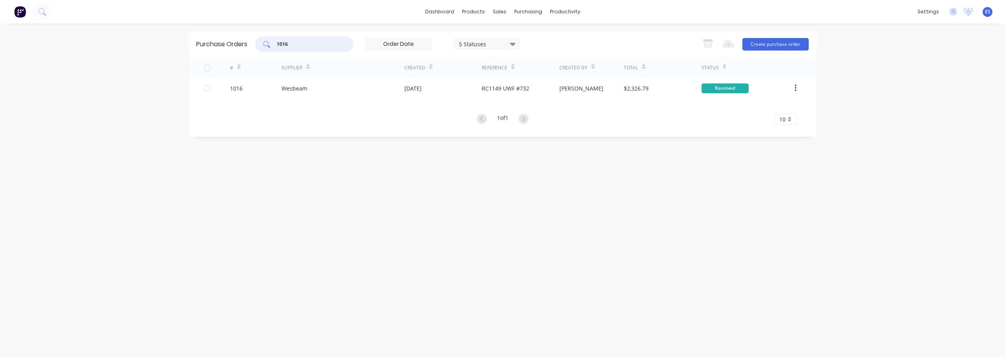
click at [298, 44] on input "1016" at bounding box center [308, 44] width 65 height 8
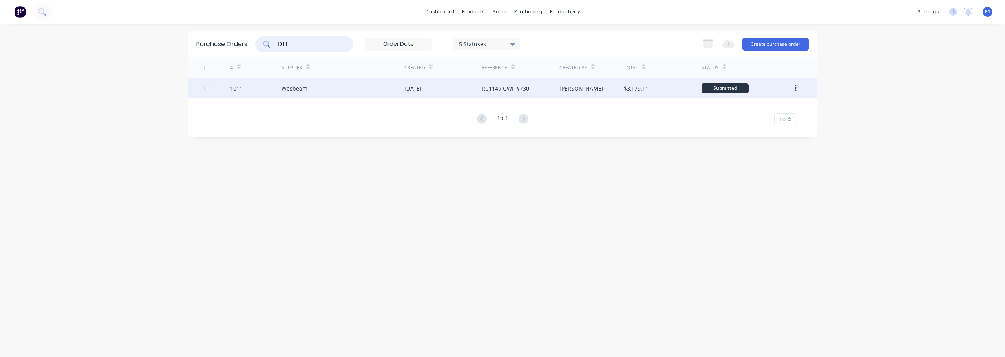
click at [547, 90] on div "RC1149 GWF #730" at bounding box center [519, 88] width 77 height 20
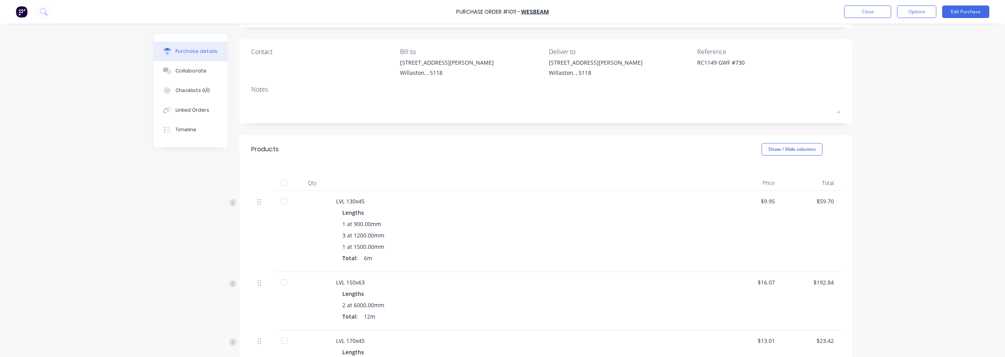
scroll to position [196, 0]
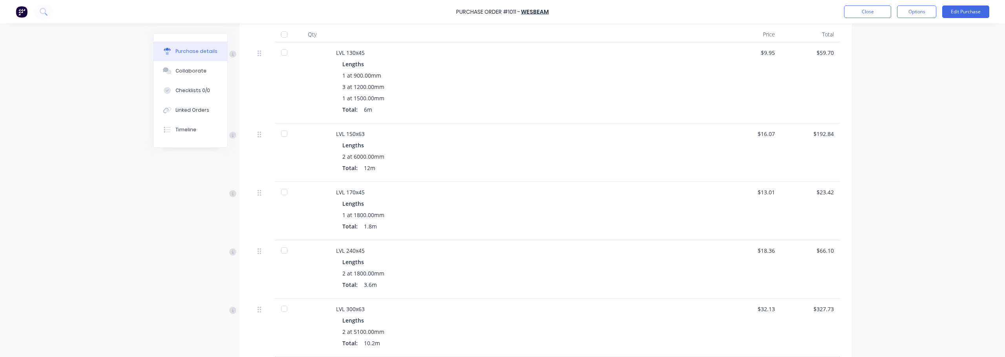
click at [281, 56] on div at bounding box center [284, 53] width 16 height 16
click at [282, 137] on div at bounding box center [284, 134] width 16 height 16
click at [283, 189] on div at bounding box center [284, 192] width 16 height 16
drag, startPoint x: 283, startPoint y: 238, endPoint x: 284, endPoint y: 244, distance: 6.3
click at [283, 241] on div "LVL 130x45 Lengths 1 at 900.00mm 3 at 1200.00mm 1 at 1500.00mm Total: 6m $9.95 …" at bounding box center [545, 298] width 589 height 513
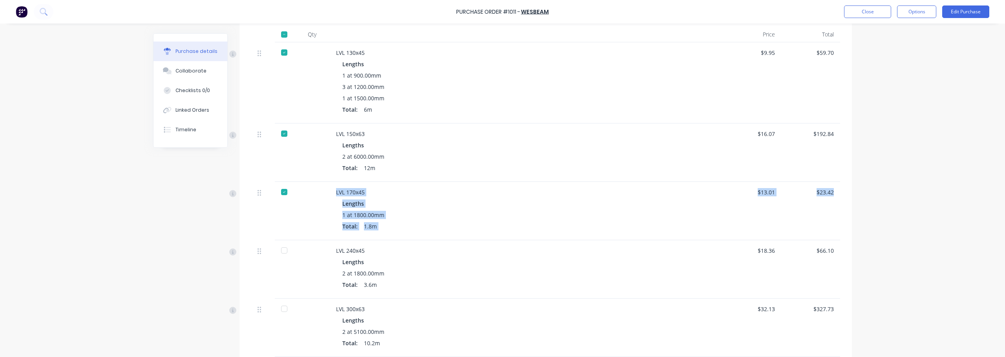
click at [285, 249] on div at bounding box center [284, 251] width 16 height 16
click at [281, 307] on div at bounding box center [284, 309] width 16 height 16
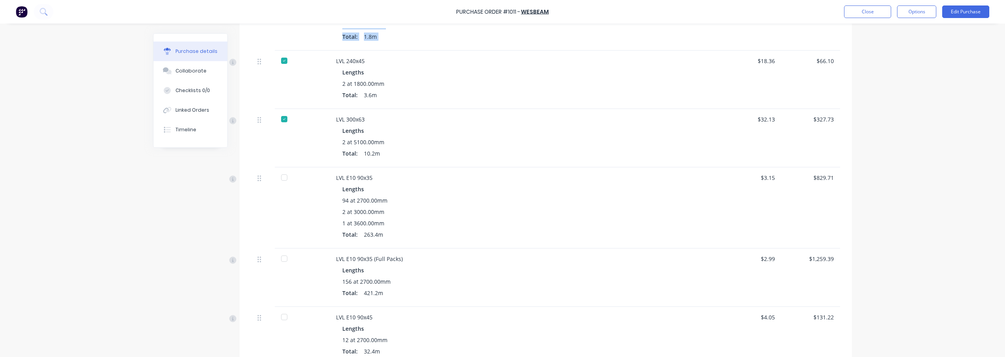
scroll to position [392, 0]
click at [282, 171] on div at bounding box center [284, 172] width 16 height 16
click at [284, 253] on div at bounding box center [284, 253] width 16 height 16
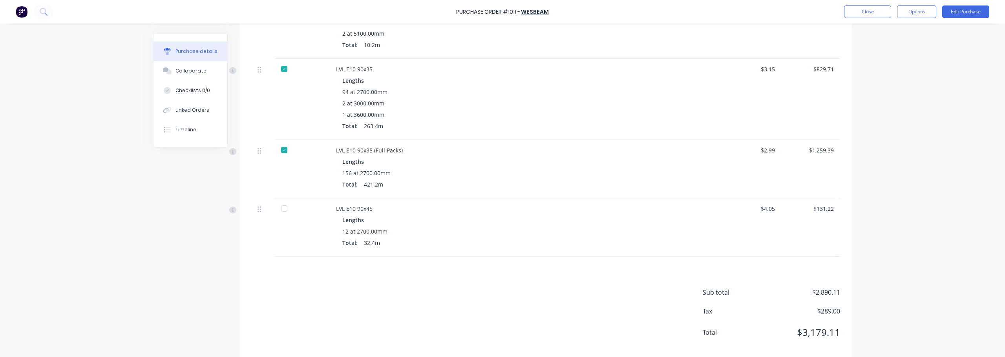
scroll to position [506, 0]
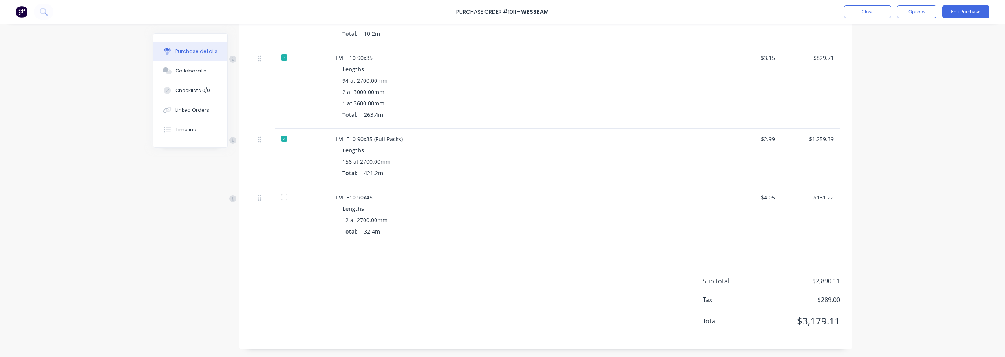
click at [282, 199] on div at bounding box center [284, 198] width 16 height 16
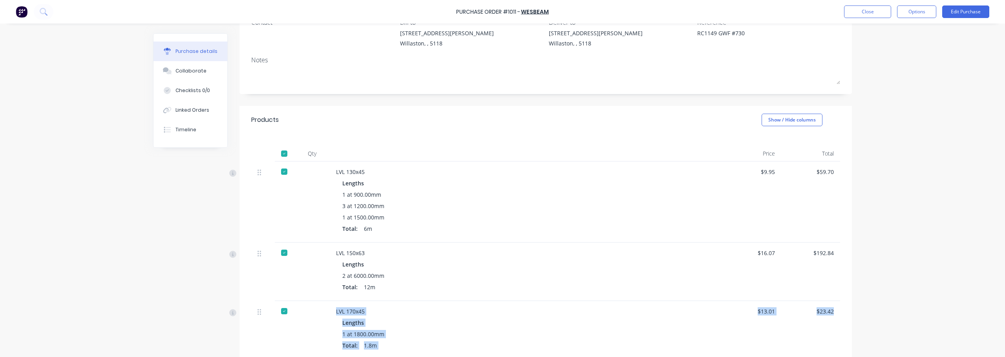
scroll to position [0, 0]
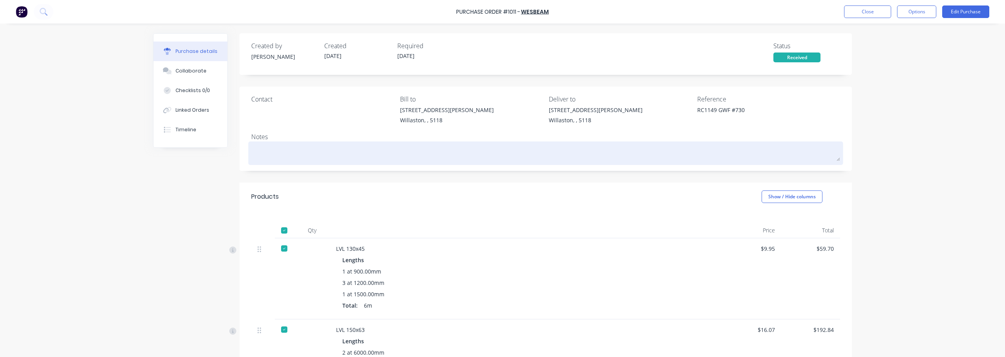
click at [268, 152] on textarea at bounding box center [545, 153] width 589 height 18
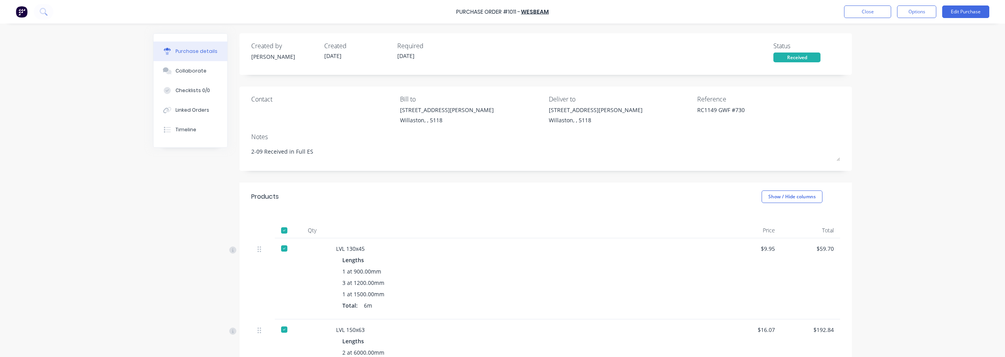
click at [882, 157] on div "Purchase Order #1011 - Wesbeam Close Options Edit Purchase Purchase details Col…" at bounding box center [502, 178] width 1005 height 357
click at [870, 13] on button "Close" at bounding box center [867, 11] width 47 height 13
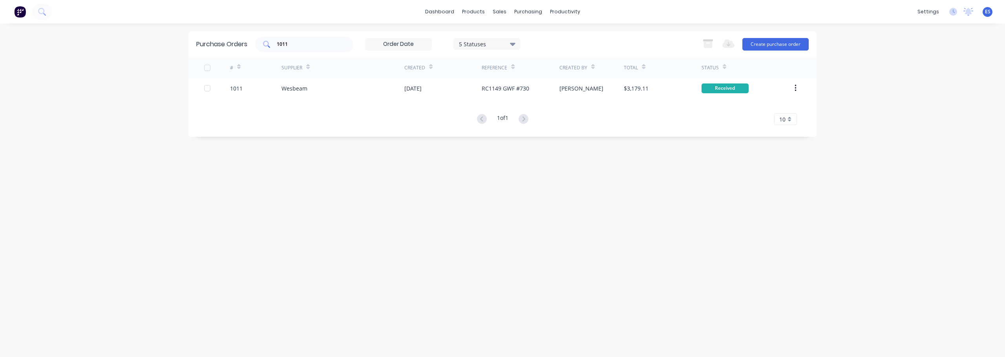
click at [307, 44] on input "1011" at bounding box center [308, 44] width 65 height 8
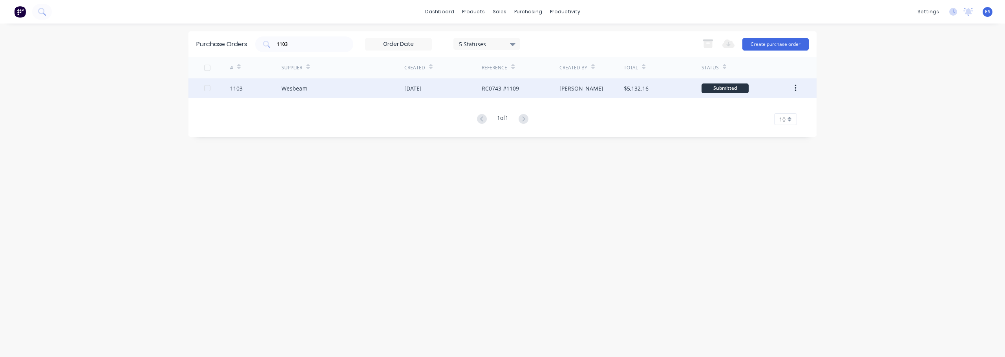
click at [523, 89] on div "RC0743 #1109" at bounding box center [519, 88] width 77 height 20
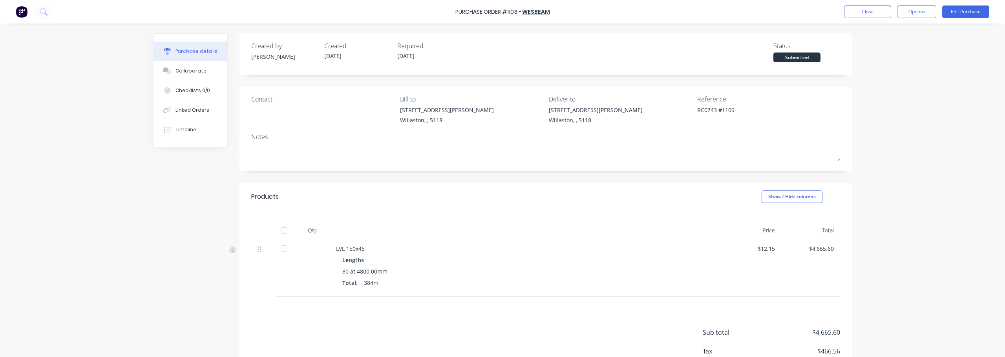
click at [280, 229] on div at bounding box center [284, 231] width 16 height 16
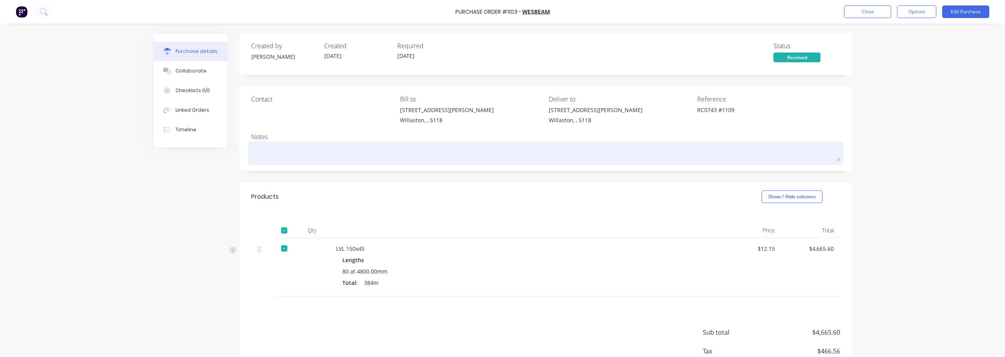
click at [294, 160] on textarea at bounding box center [545, 153] width 589 height 18
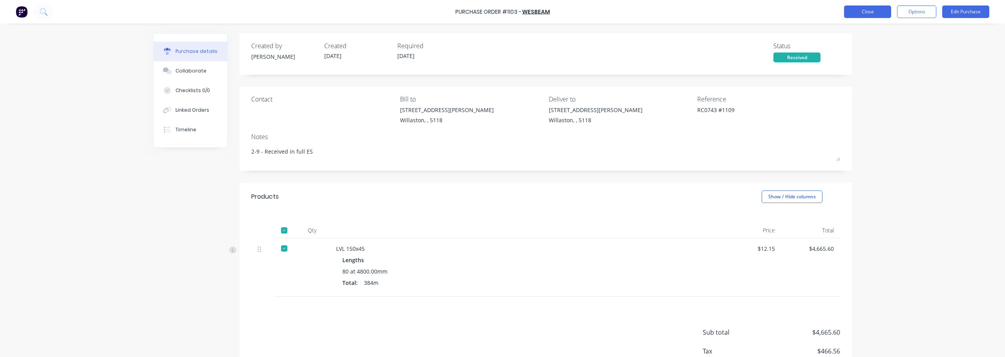
click at [867, 14] on button "Close" at bounding box center [867, 11] width 47 height 13
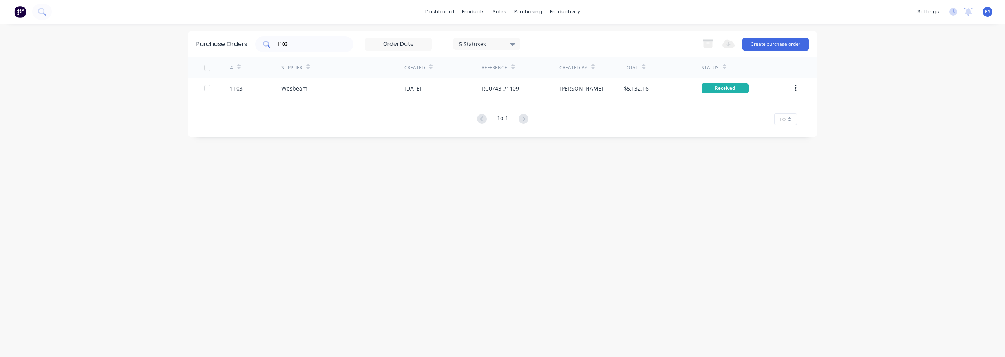
click at [316, 46] on input "1103" at bounding box center [308, 44] width 65 height 8
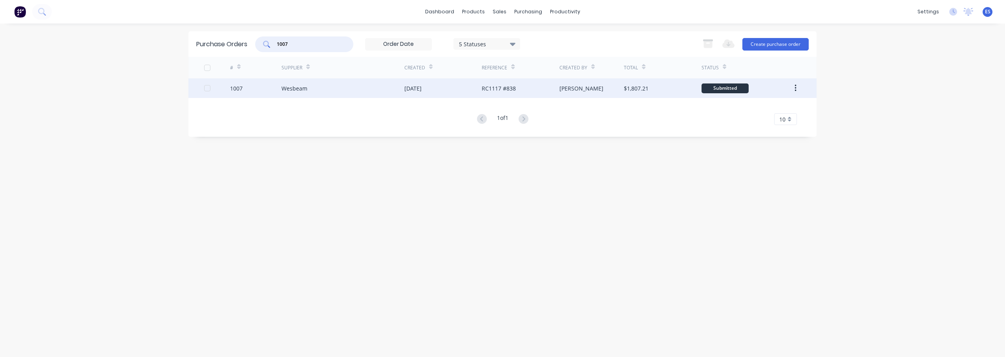
click at [524, 91] on div "RC1117 #838" at bounding box center [519, 88] width 77 height 20
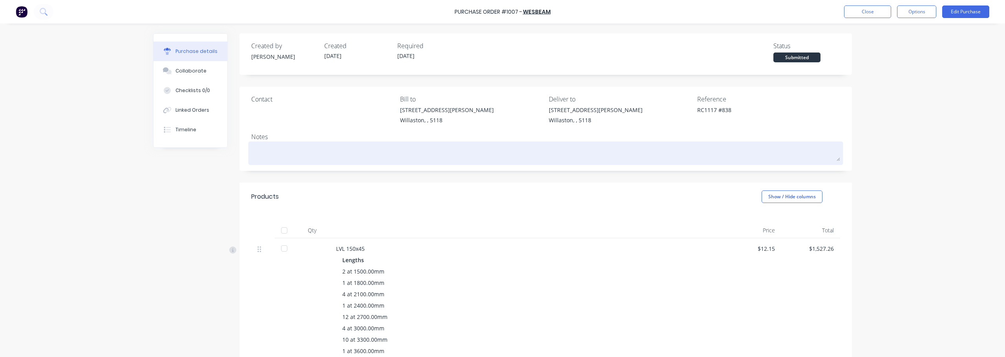
click at [269, 156] on textarea at bounding box center [545, 153] width 589 height 18
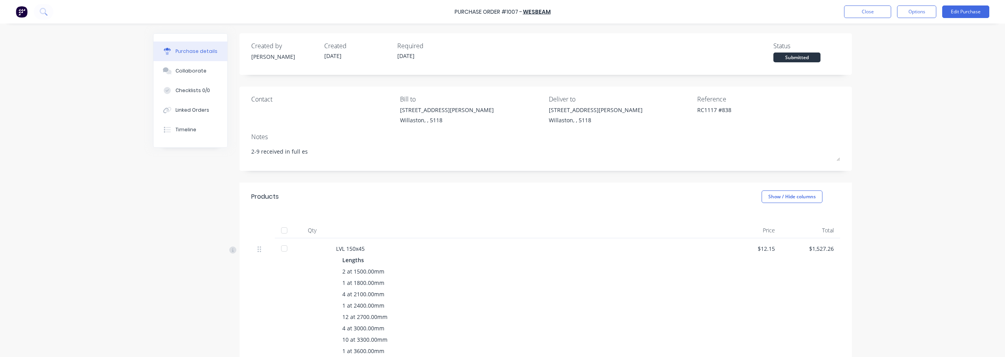
click at [283, 250] on div at bounding box center [284, 249] width 16 height 16
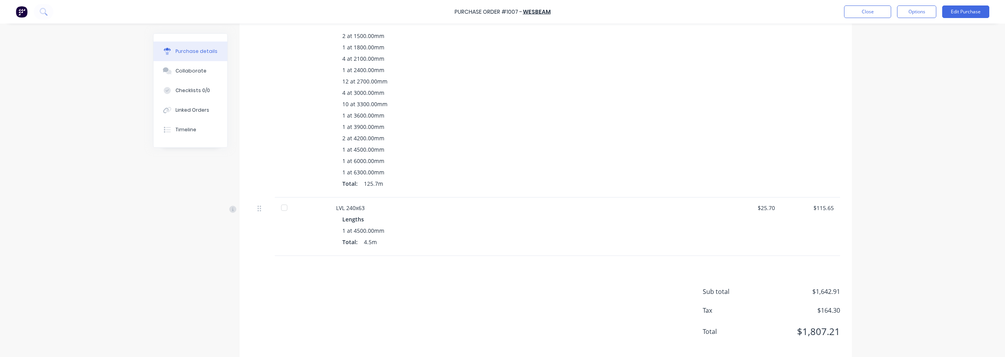
scroll to position [246, 0]
click at [285, 201] on div at bounding box center [284, 198] width 16 height 16
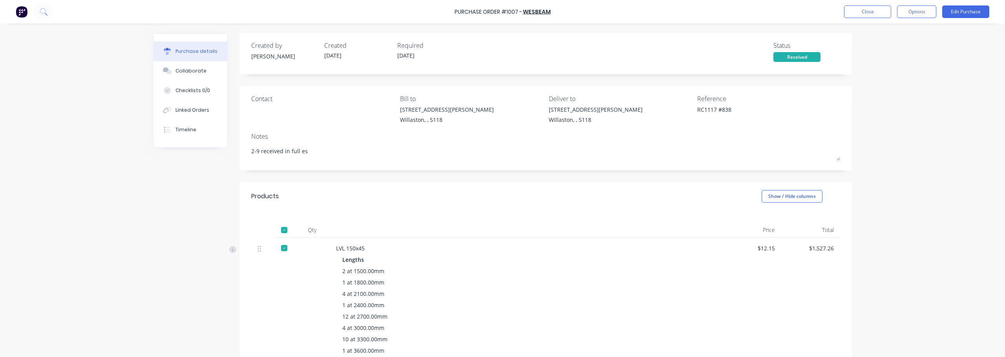
scroll to position [0, 0]
click at [870, 11] on button "Close" at bounding box center [867, 11] width 47 height 13
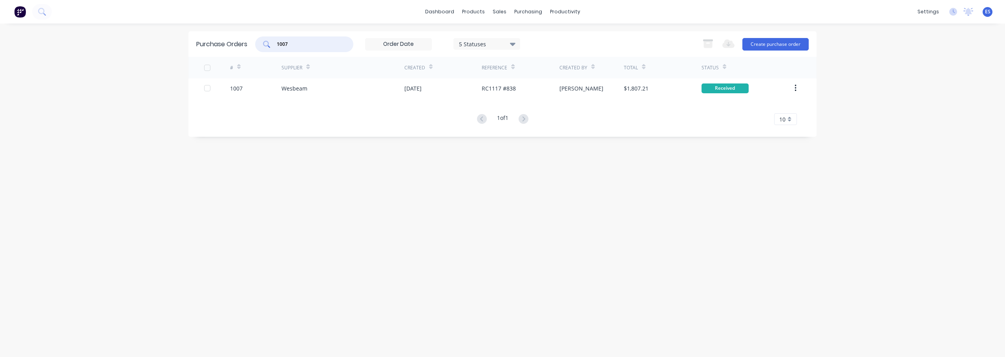
click at [306, 46] on input "1007" at bounding box center [308, 44] width 65 height 8
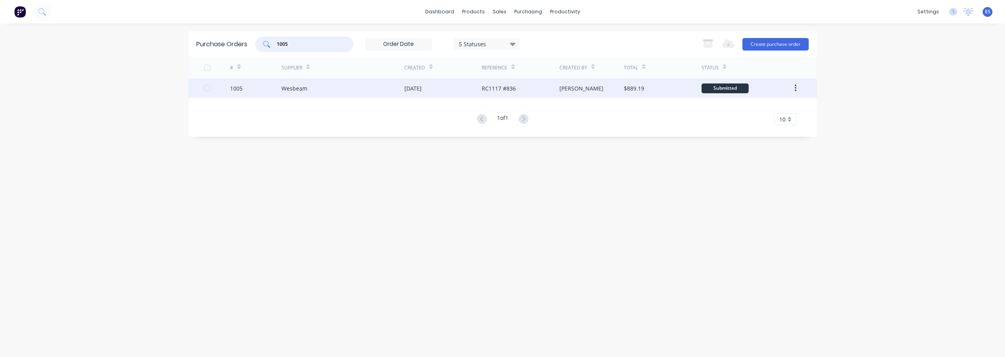
click at [348, 85] on div "Wesbeam" at bounding box center [342, 88] width 123 height 20
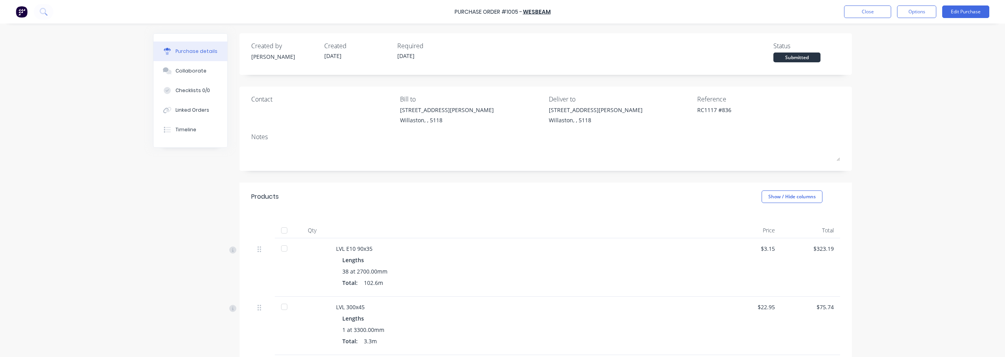
click at [282, 232] on div at bounding box center [284, 231] width 16 height 16
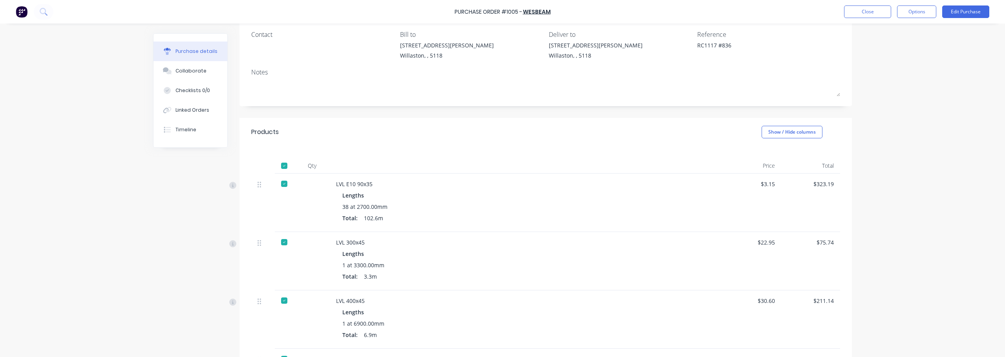
scroll to position [31, 0]
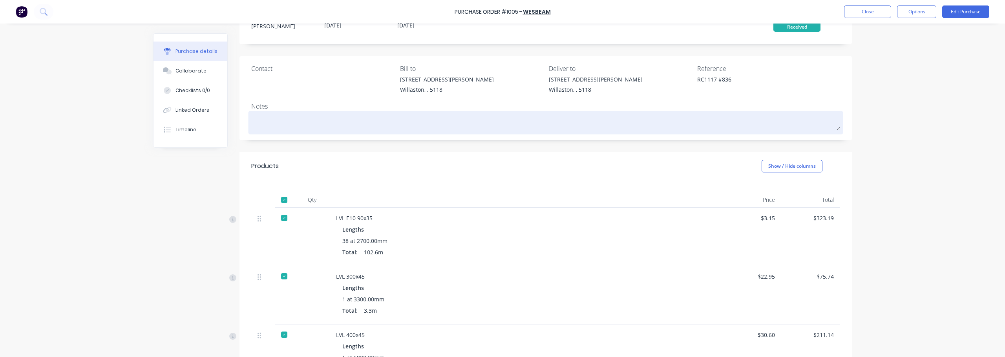
click at [300, 127] on textarea at bounding box center [545, 122] width 589 height 18
drag, startPoint x: 284, startPoint y: 123, endPoint x: 278, endPoint y: 123, distance: 6.7
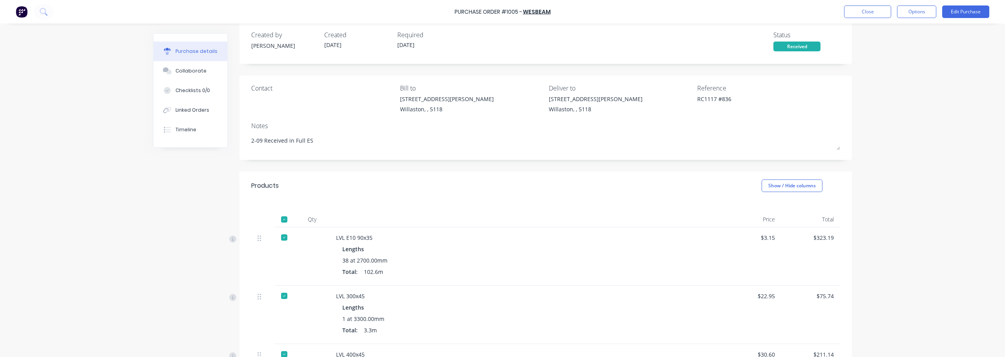
scroll to position [0, 0]
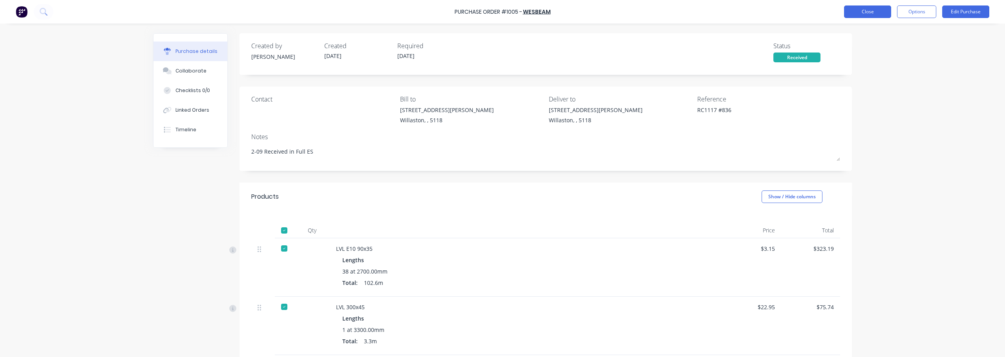
click at [857, 10] on button "Close" at bounding box center [867, 11] width 47 height 13
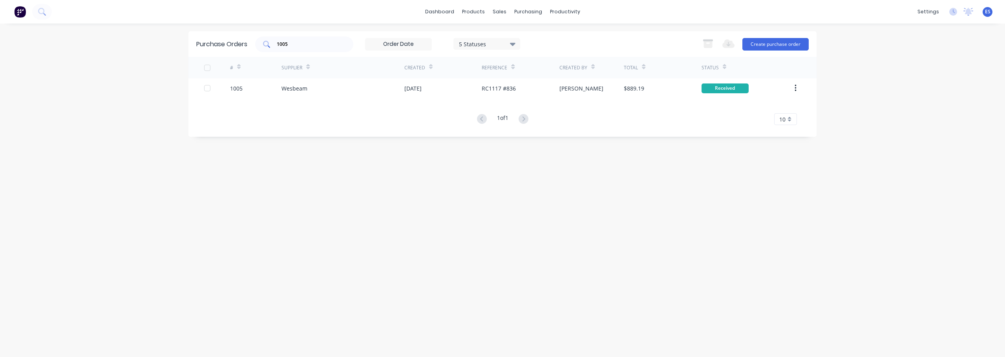
click at [310, 46] on input "1005" at bounding box center [308, 44] width 65 height 8
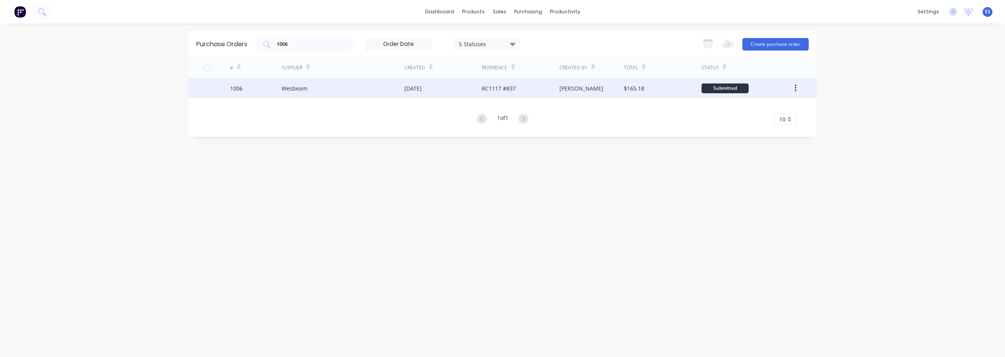
click at [529, 93] on div "RC1117 #837" at bounding box center [519, 88] width 77 height 20
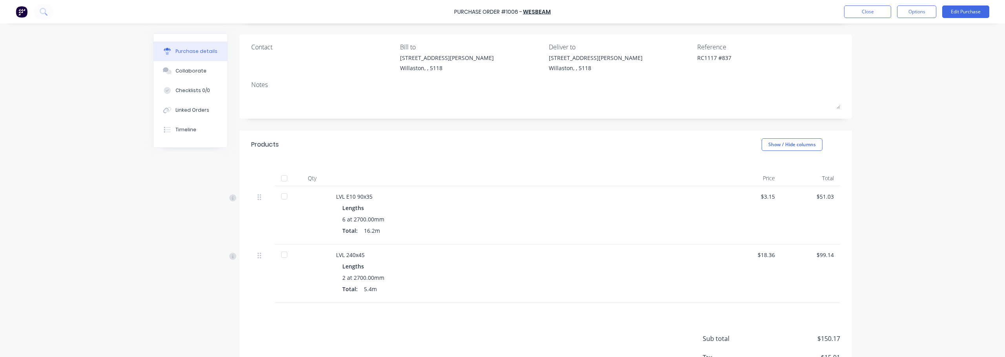
scroll to position [39, 0]
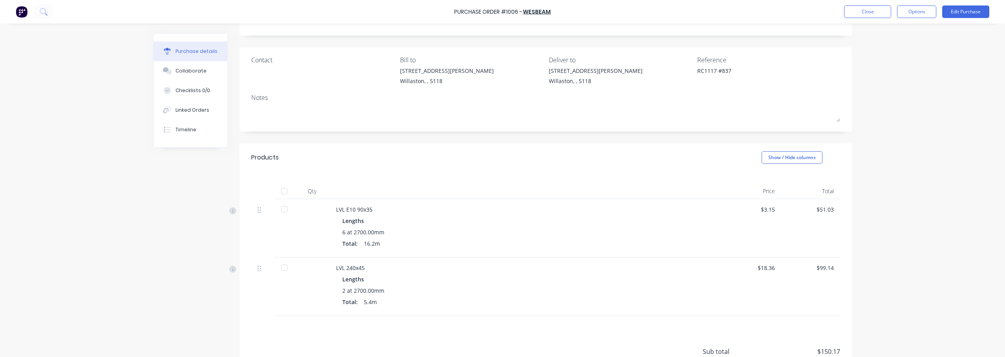
click at [284, 191] on div at bounding box center [284, 192] width 16 height 16
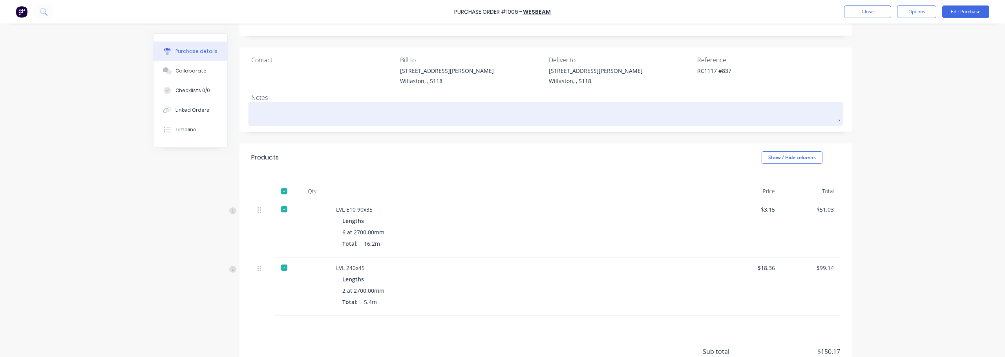
click at [273, 120] on textarea at bounding box center [545, 113] width 589 height 18
click at [364, 117] on textarea "2-9 Received in Full" at bounding box center [545, 113] width 589 height 18
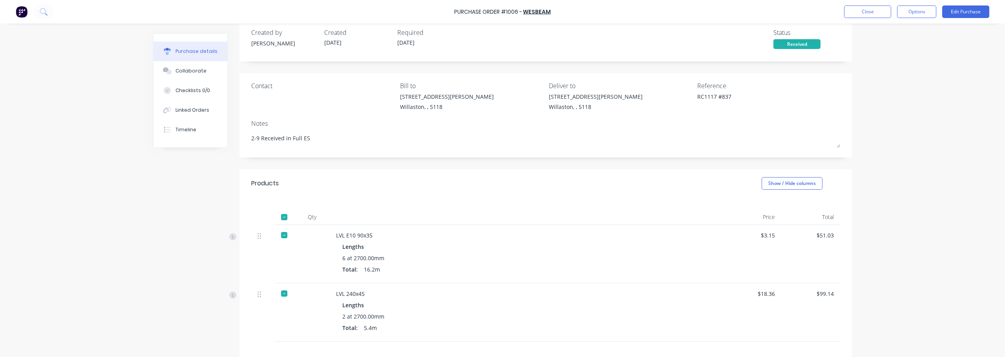
scroll to position [0, 0]
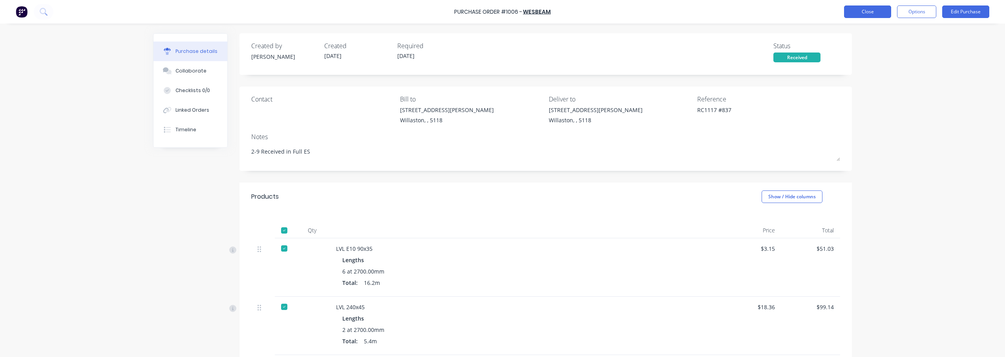
click at [872, 11] on button "Close" at bounding box center [867, 11] width 47 height 13
